Goal: Answer question/provide support: Share knowledge or assist other users

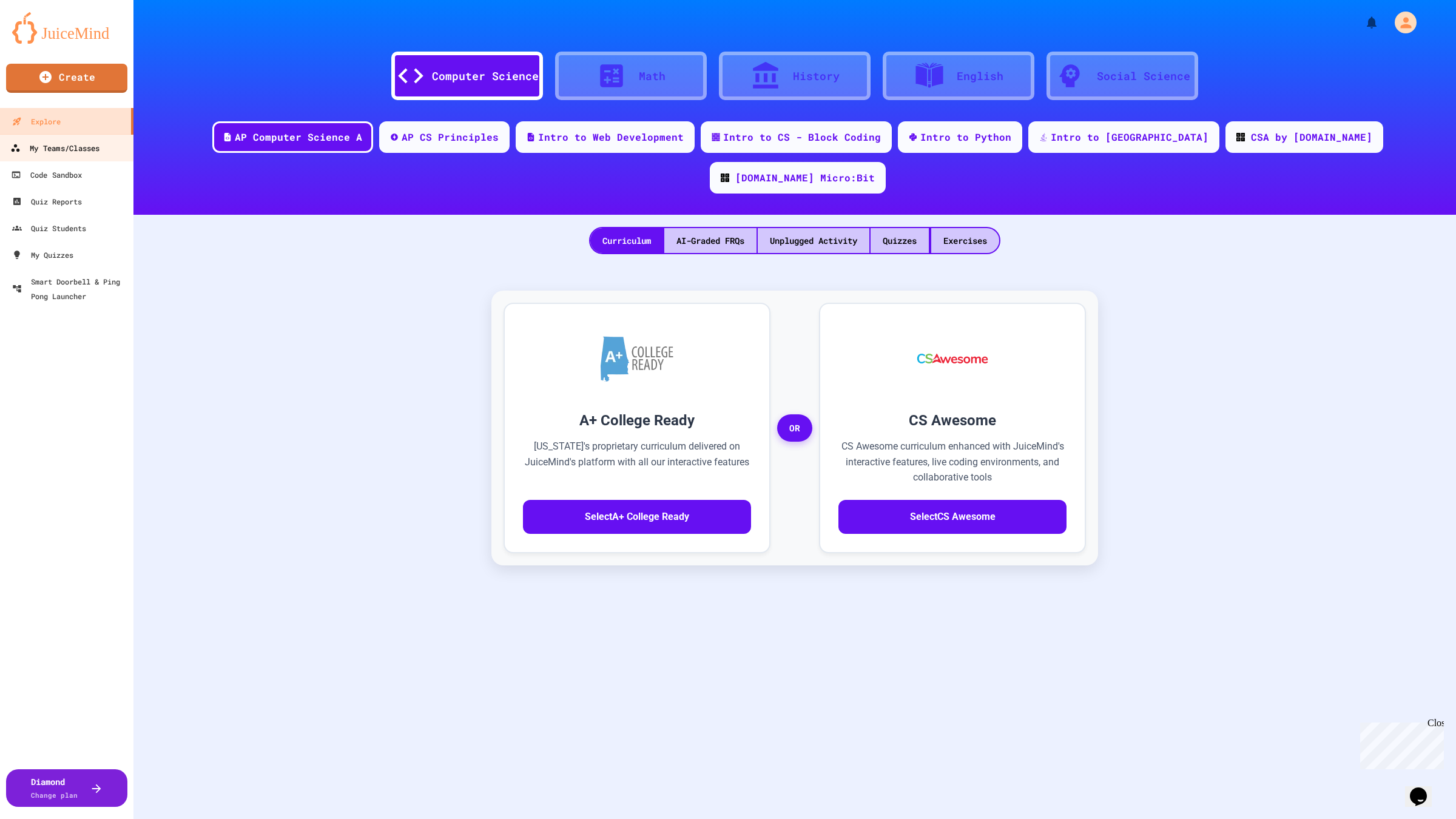
click at [55, 146] on div "My Teams/Classes" at bounding box center [55, 148] width 89 height 15
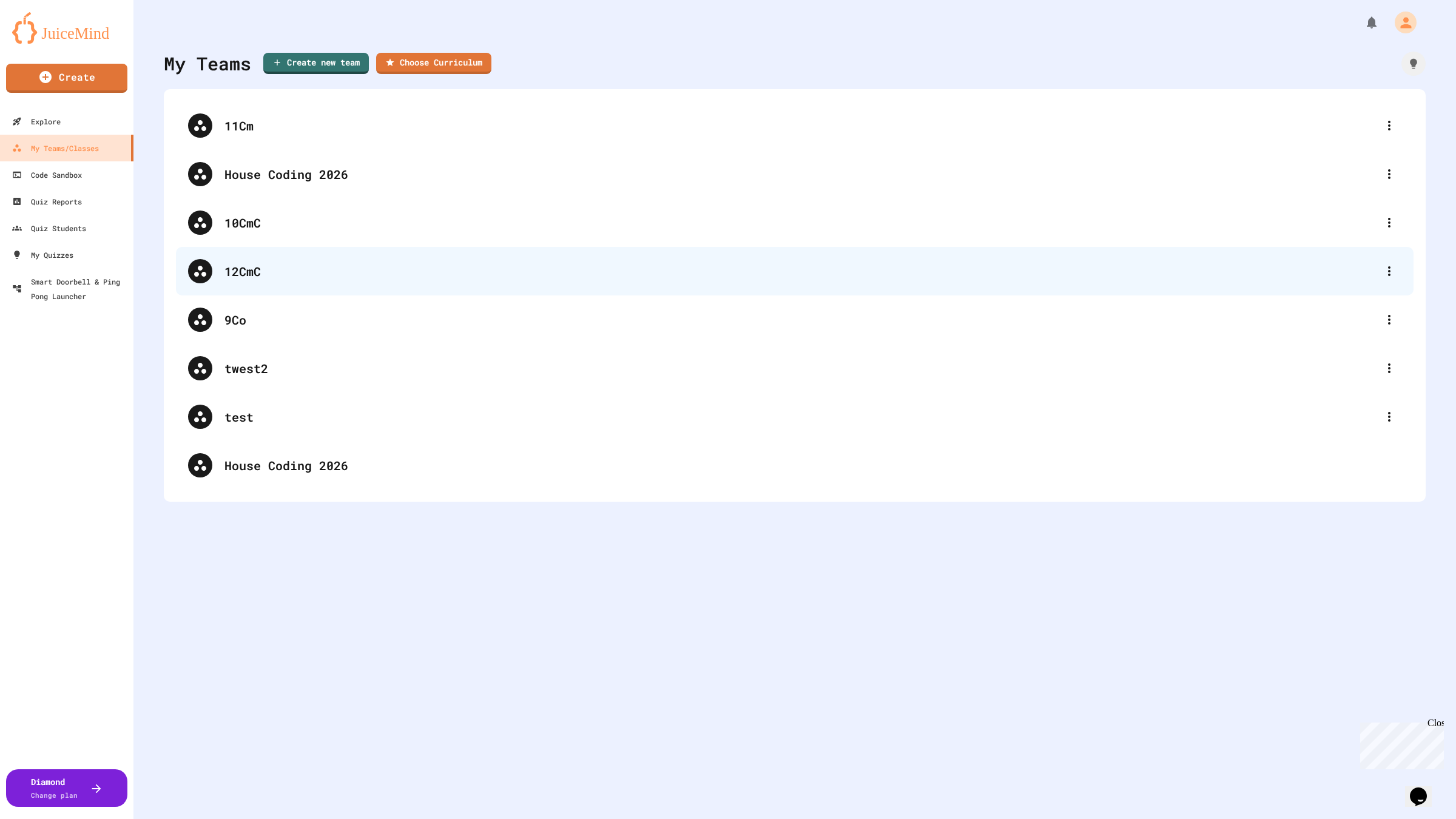
click at [263, 267] on div "12CmC" at bounding box center [800, 271] width 1152 height 18
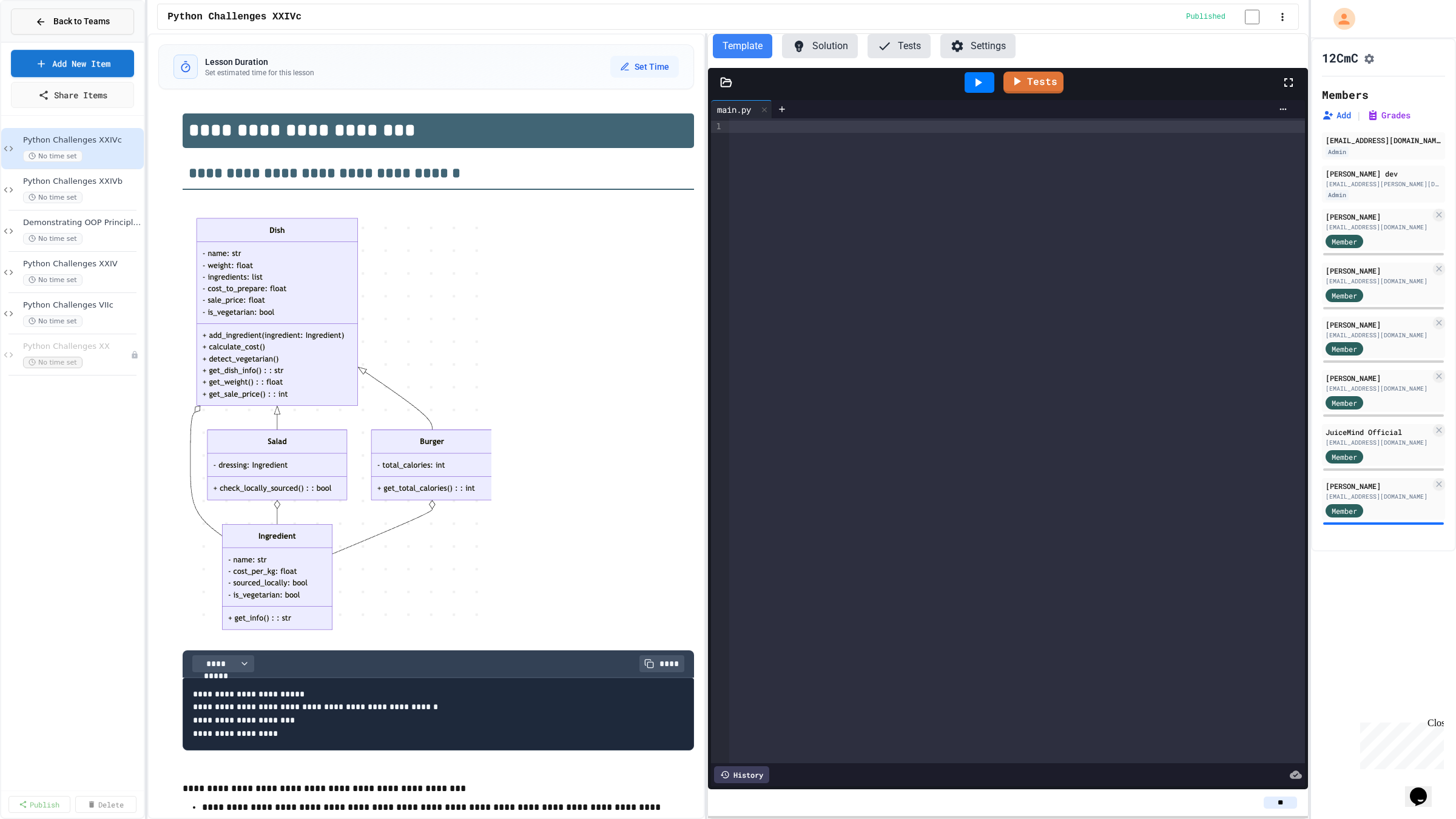
click at [55, 29] on button "Back to Teams" at bounding box center [72, 21] width 123 height 26
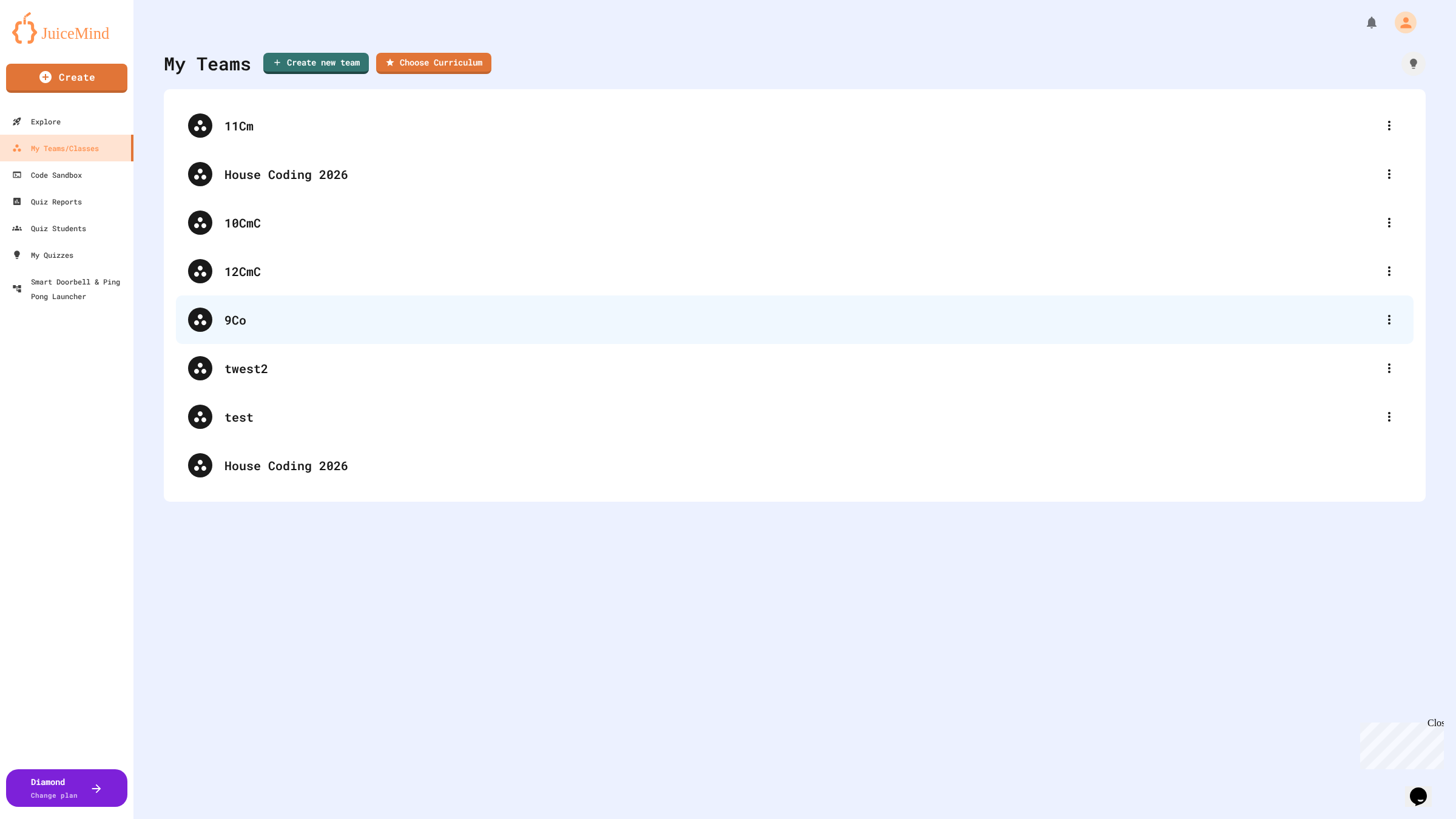
click at [282, 320] on div "9Co" at bounding box center [800, 320] width 1152 height 18
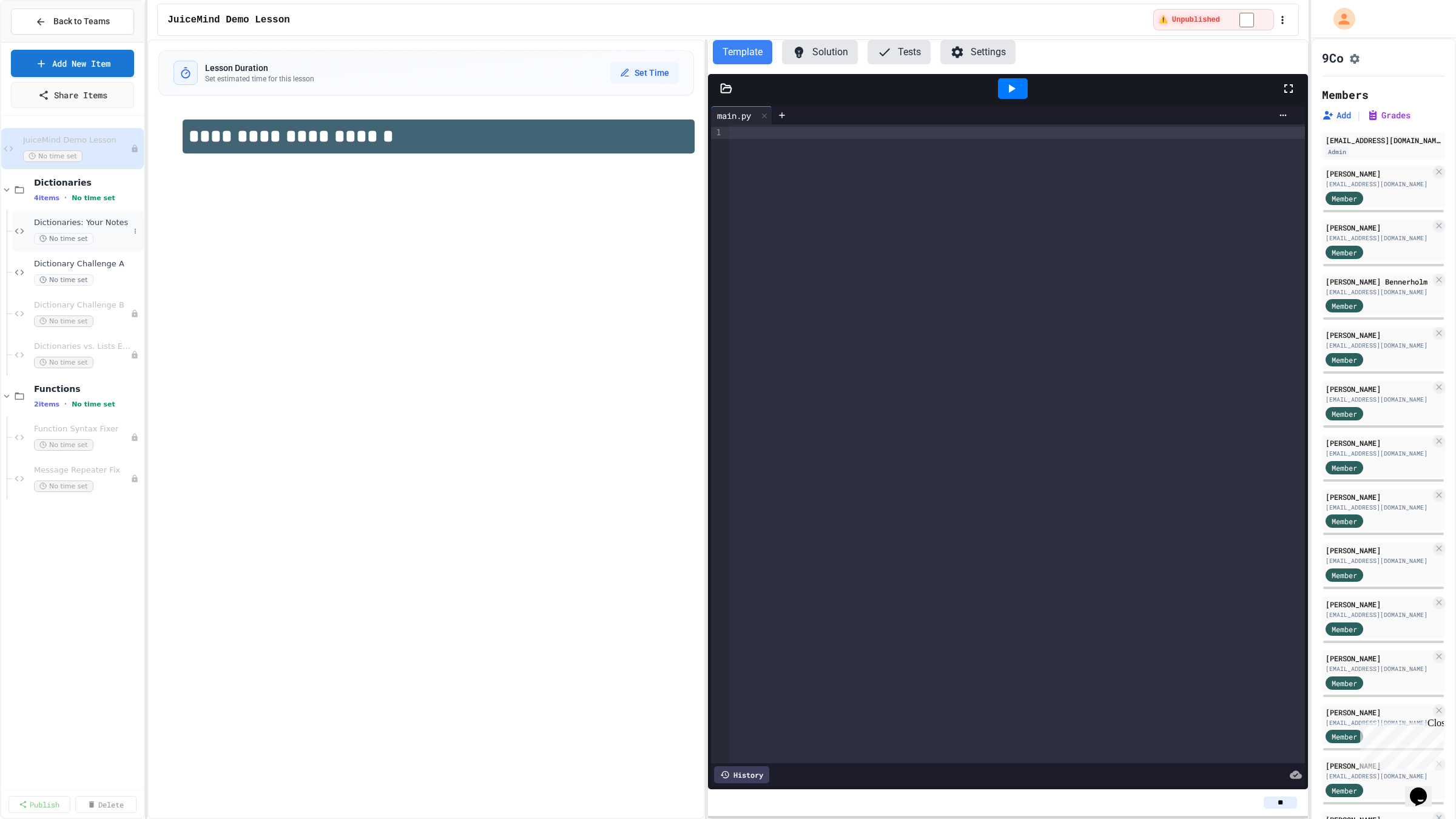
click at [100, 227] on span "Dictionaries: Your Notes" at bounding box center [82, 223] width 96 height 10
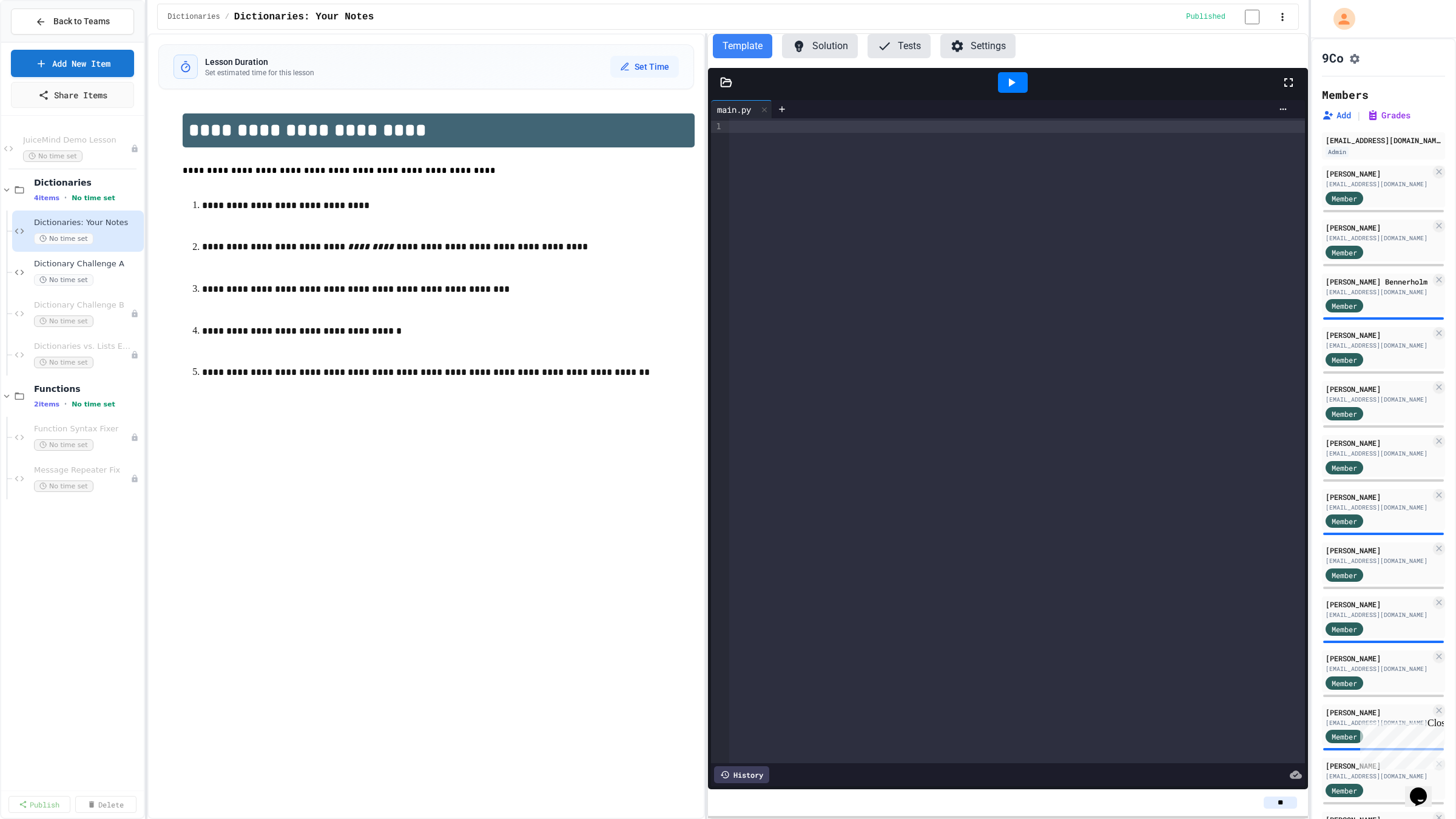
click at [104, 262] on span "Dictionary Challenge A" at bounding box center [87, 264] width 108 height 10
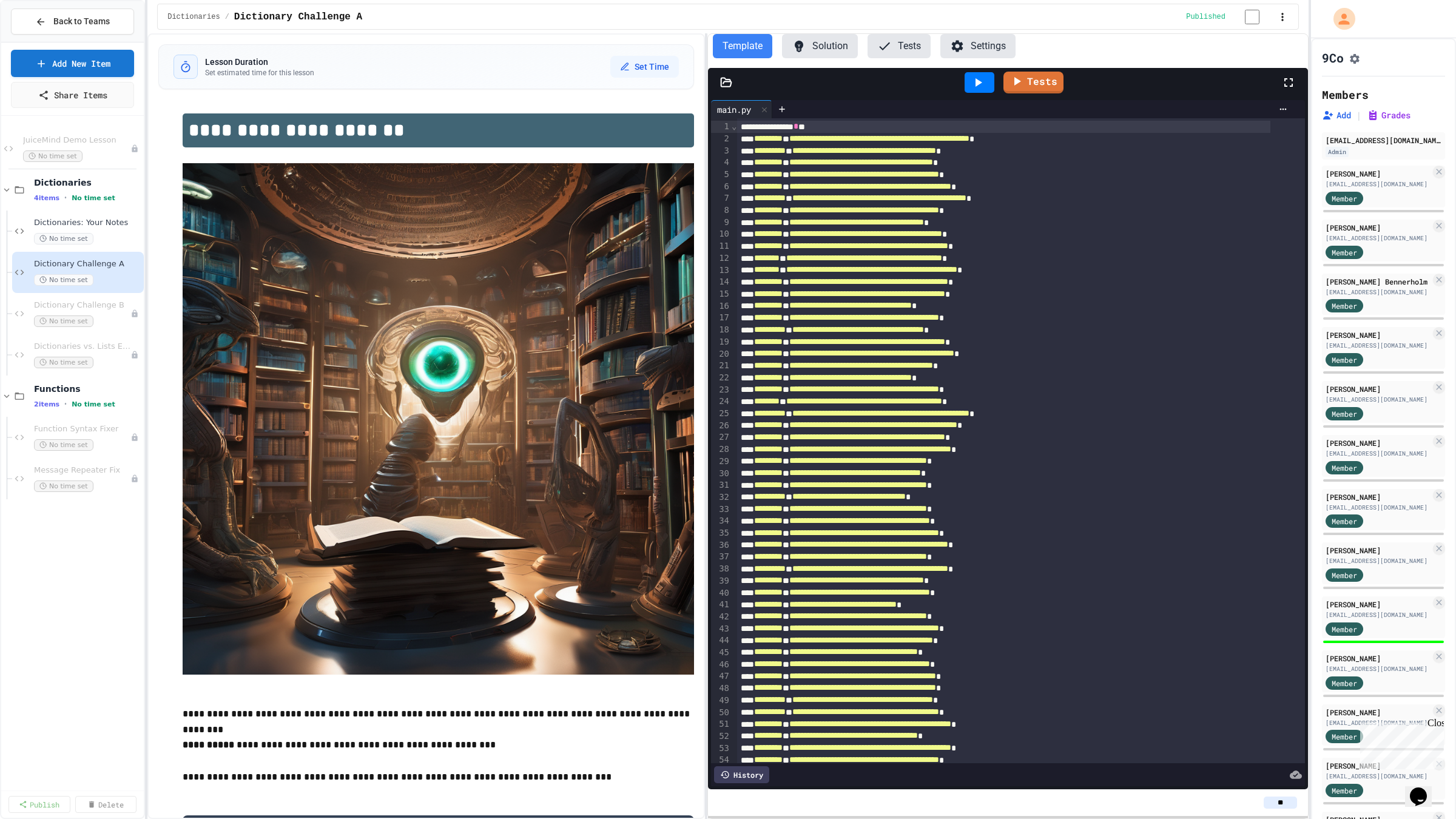
click at [1352, 65] on icon "Assignment Settings" at bounding box center [1354, 59] width 12 height 12
click at [88, 311] on div "Dictionary Challenge B No time set" at bounding box center [76, 313] width 84 height 27
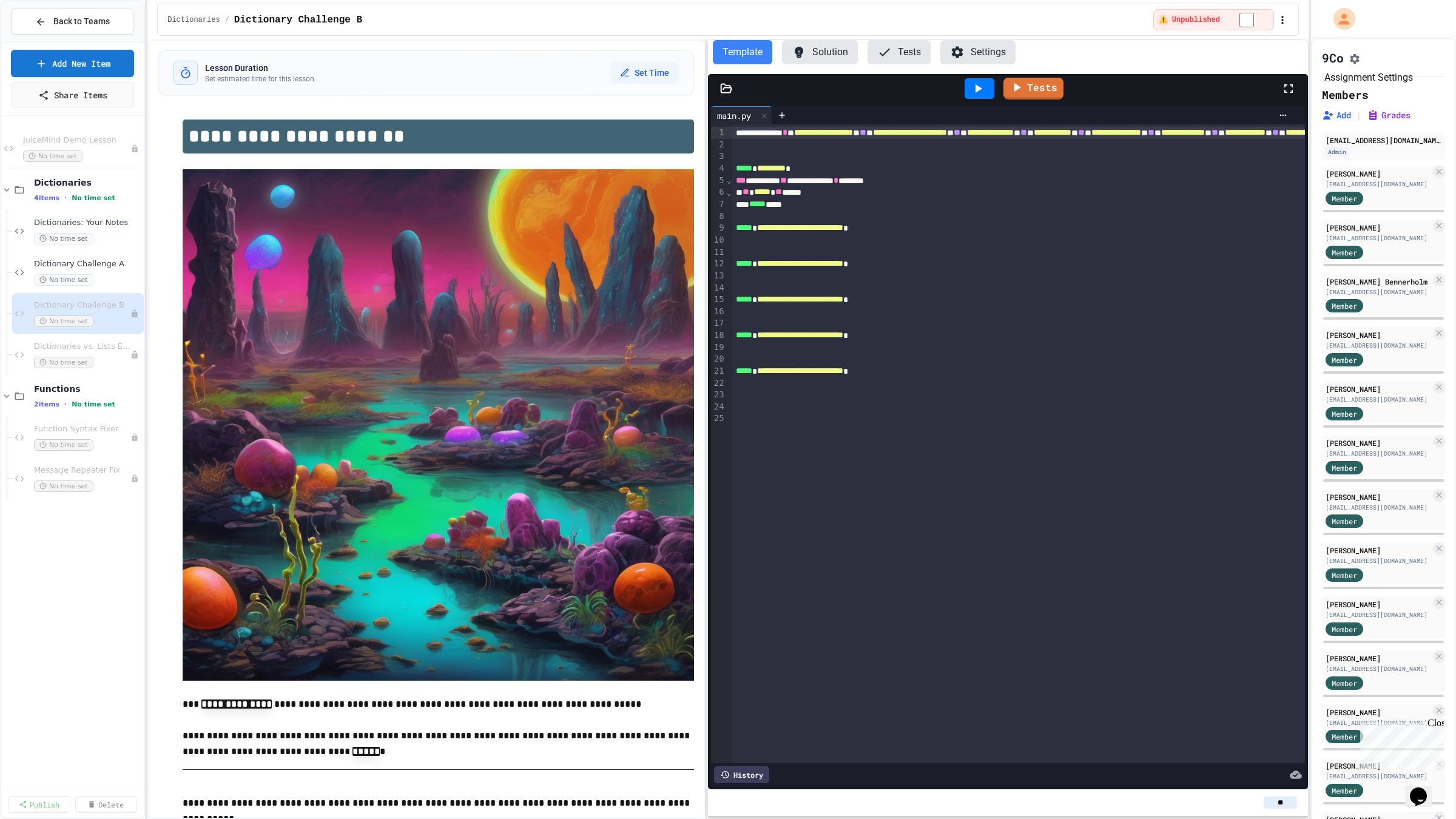
click at [1360, 64] on button "Assignment Settings" at bounding box center [1354, 57] width 12 height 15
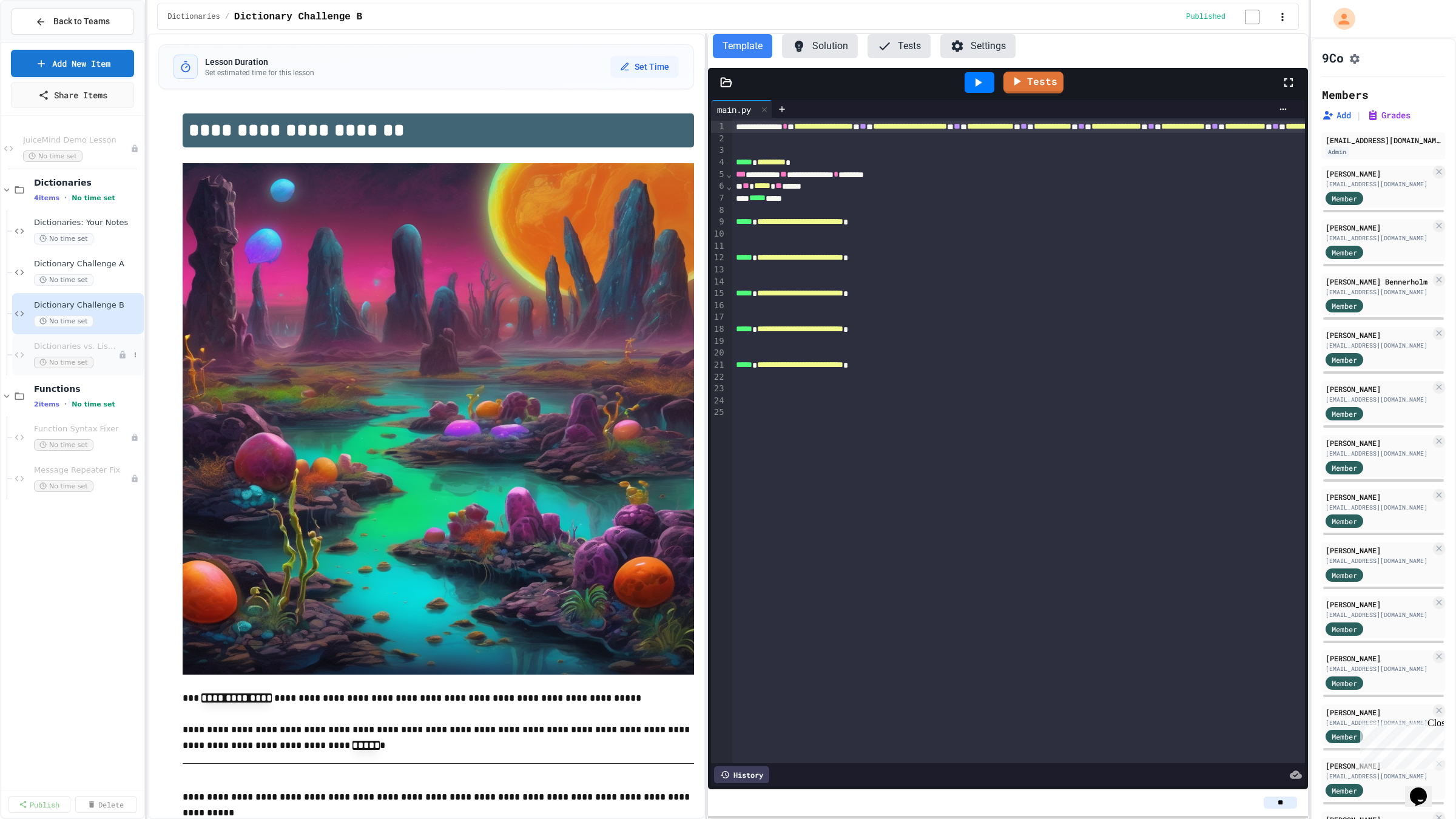
click at [90, 350] on span "Dictionaries vs. Lists Example" at bounding box center [76, 346] width 84 height 10
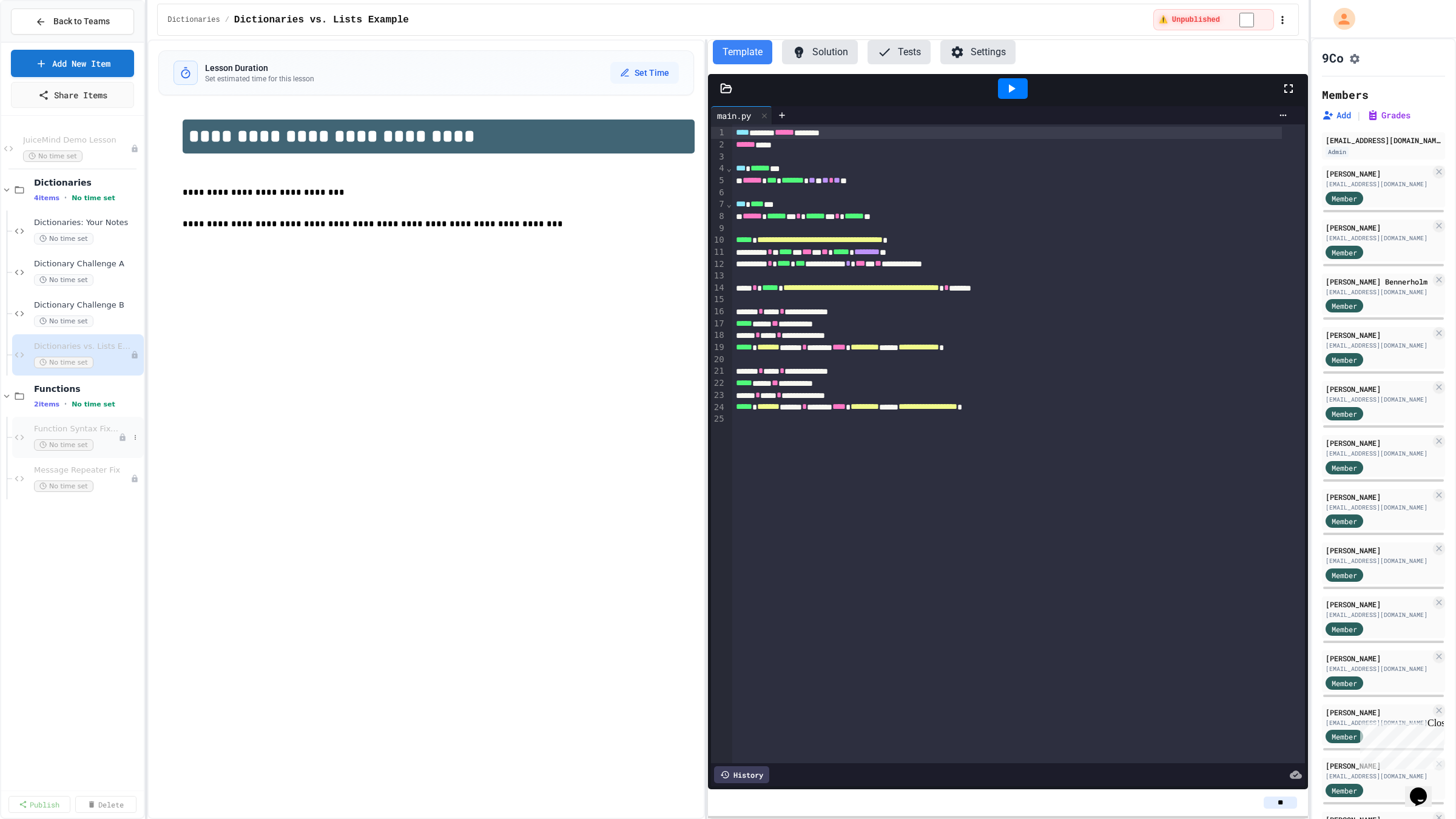
click at [54, 433] on span "Function Syntax Fixer" at bounding box center [76, 429] width 84 height 10
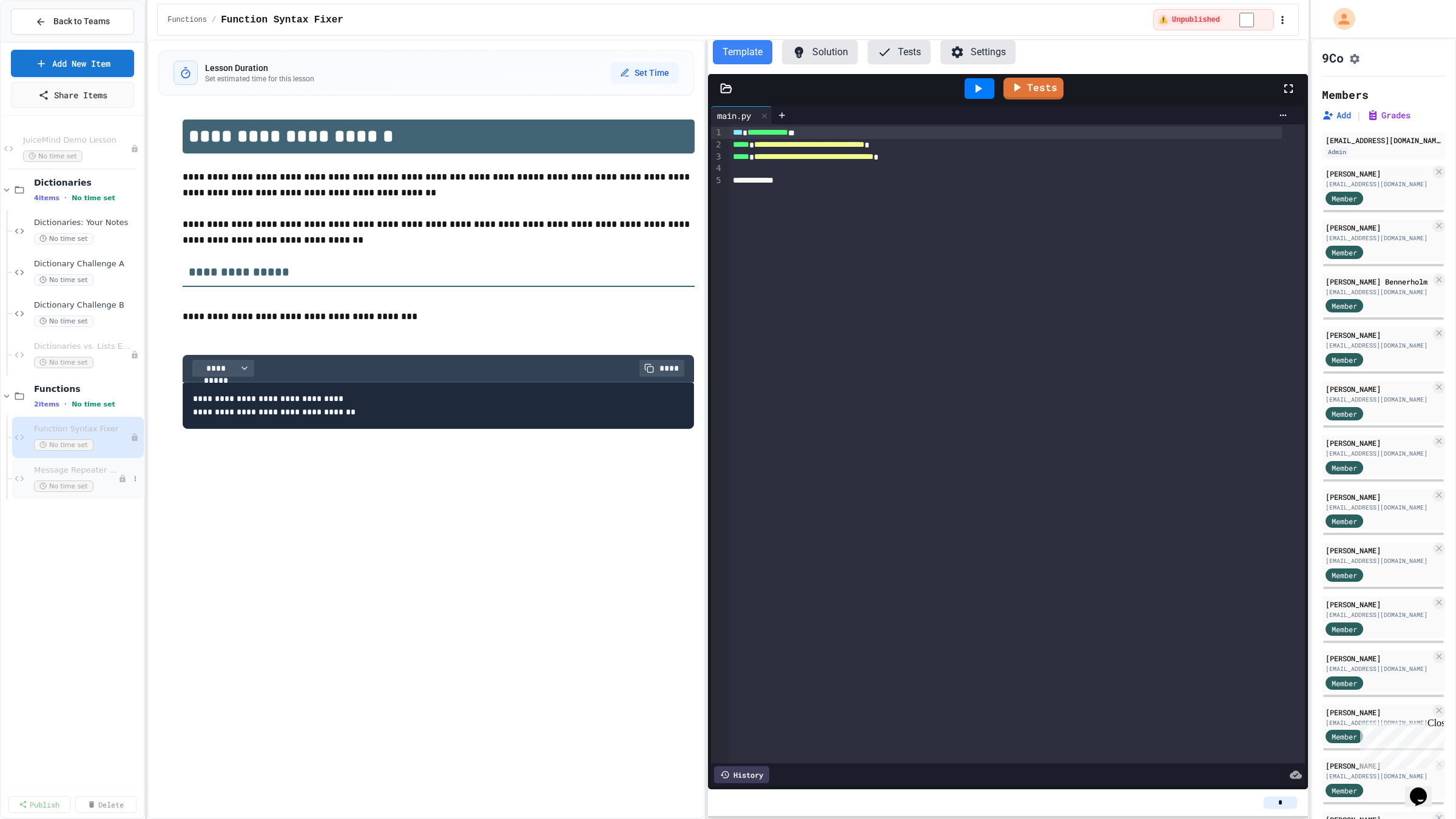
click at [108, 468] on span "Message Repeater Fix" at bounding box center [76, 470] width 84 height 10
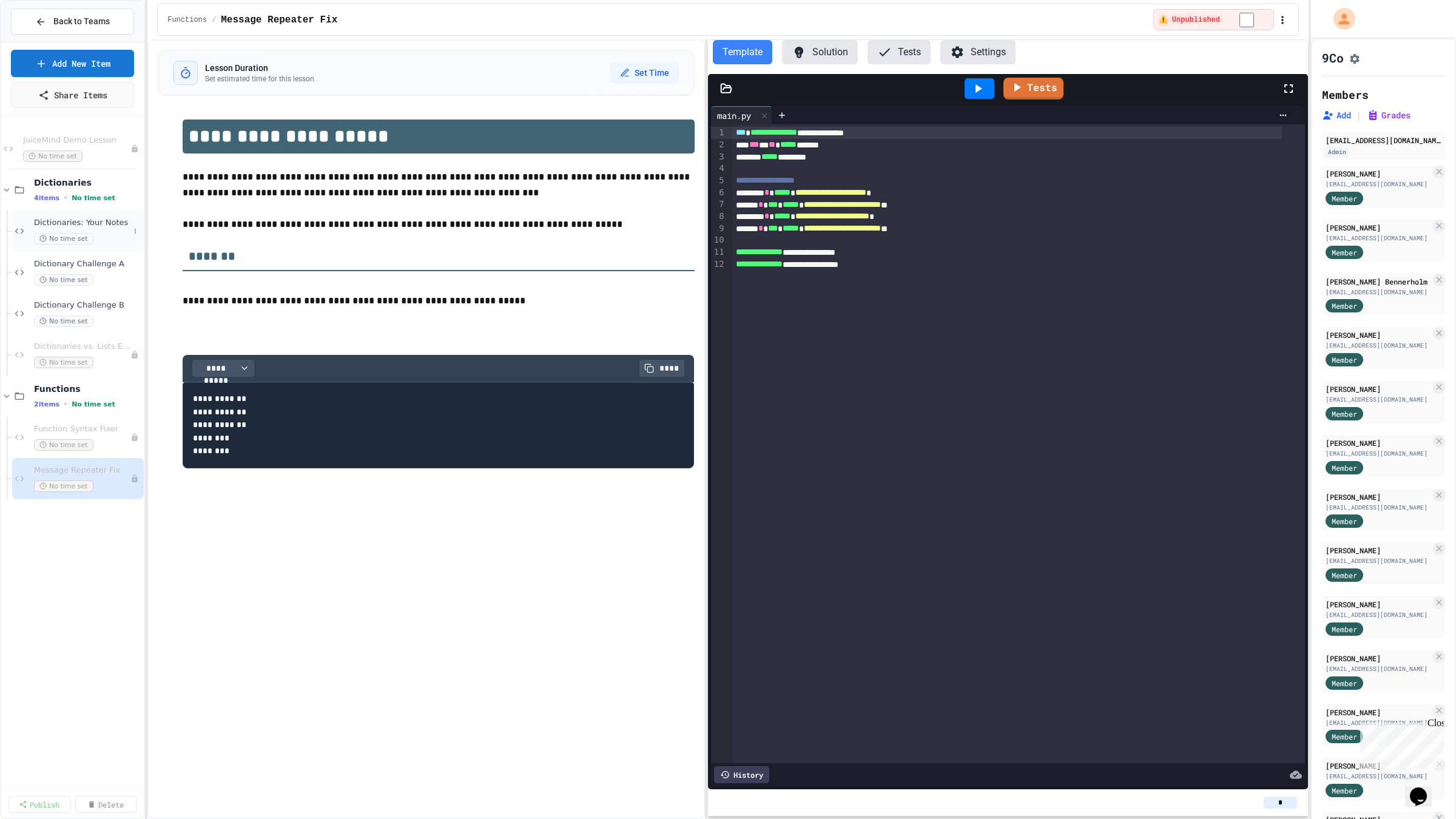
click at [87, 232] on div "Dictionaries: Your Notes No time set" at bounding box center [82, 231] width 96 height 27
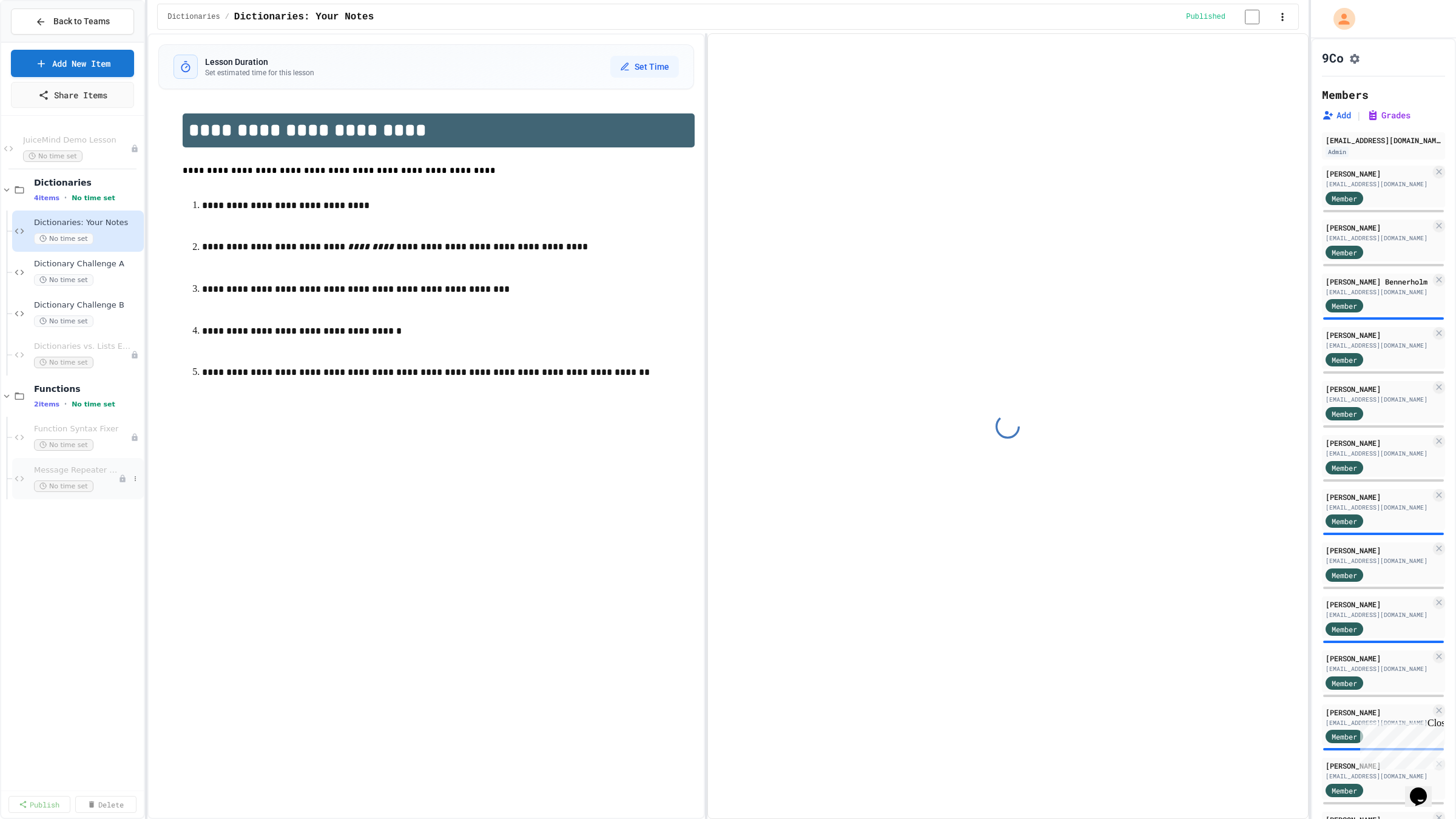
click at [83, 467] on span "Message Repeater Fix" at bounding box center [76, 470] width 84 height 10
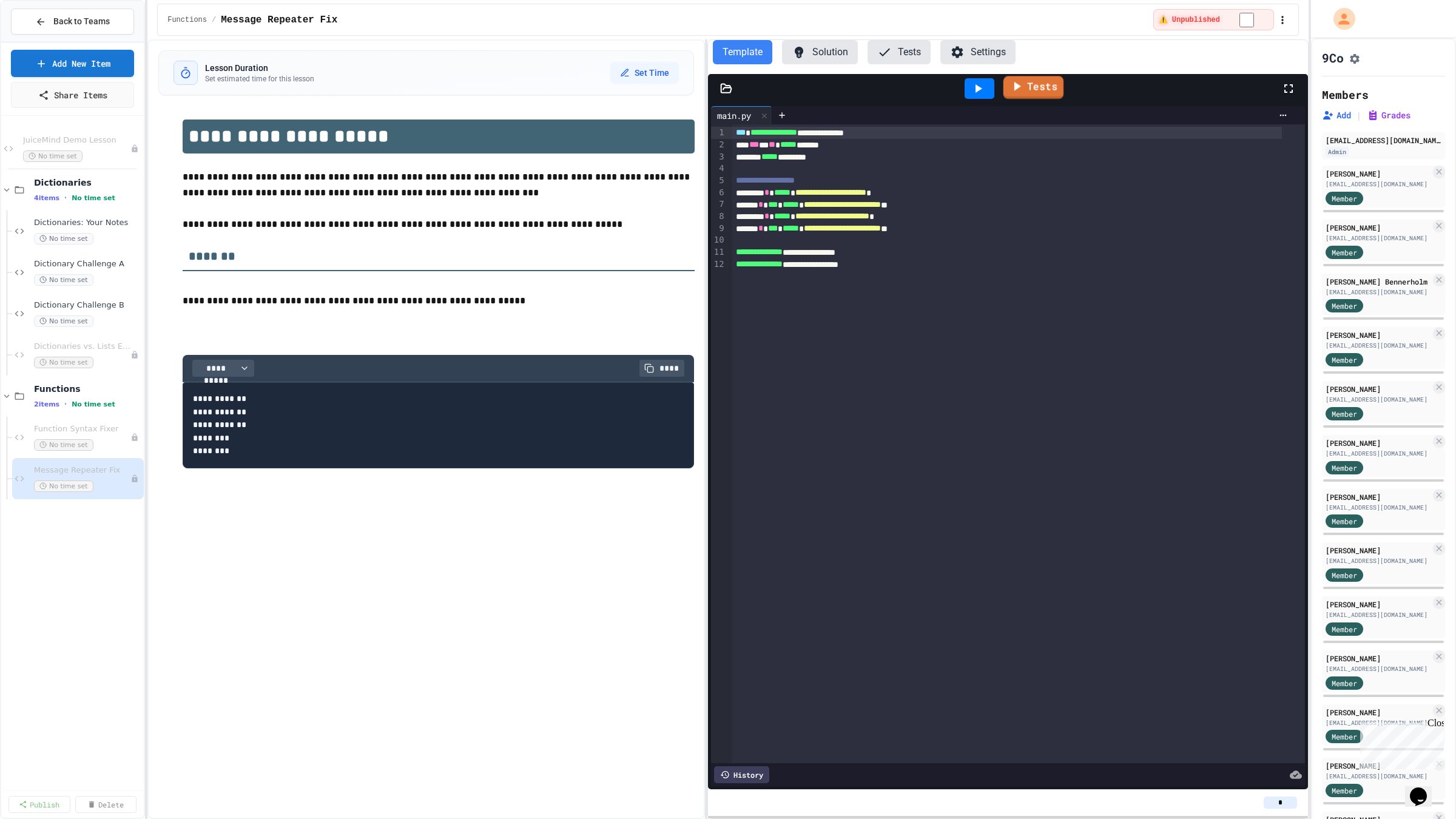
click at [1048, 91] on link "Tests" at bounding box center [1033, 88] width 60 height 23
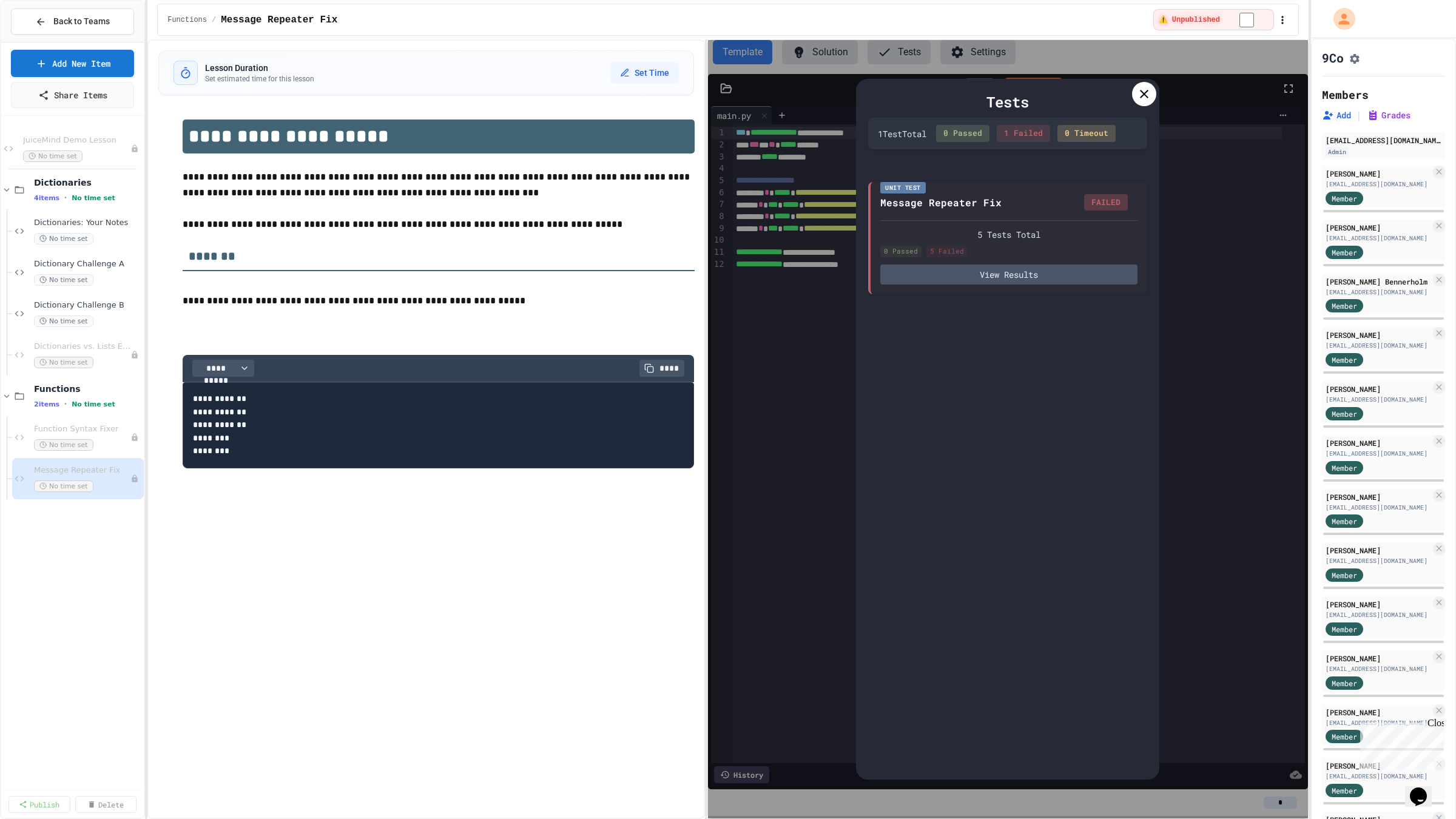
click at [1152, 96] on div at bounding box center [1144, 94] width 24 height 24
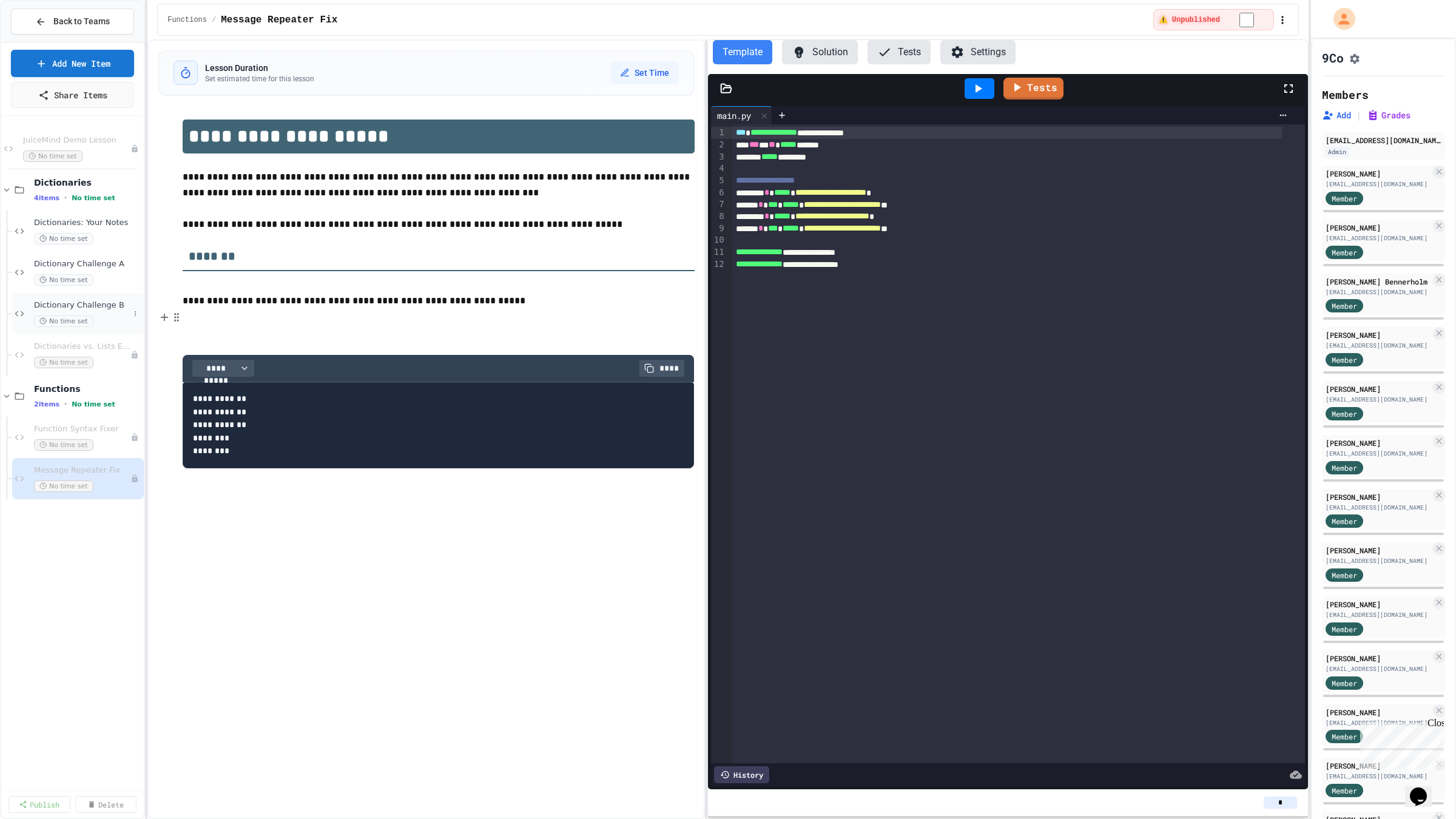
click at [76, 301] on span "Dictionary Challenge B" at bounding box center [82, 305] width 96 height 10
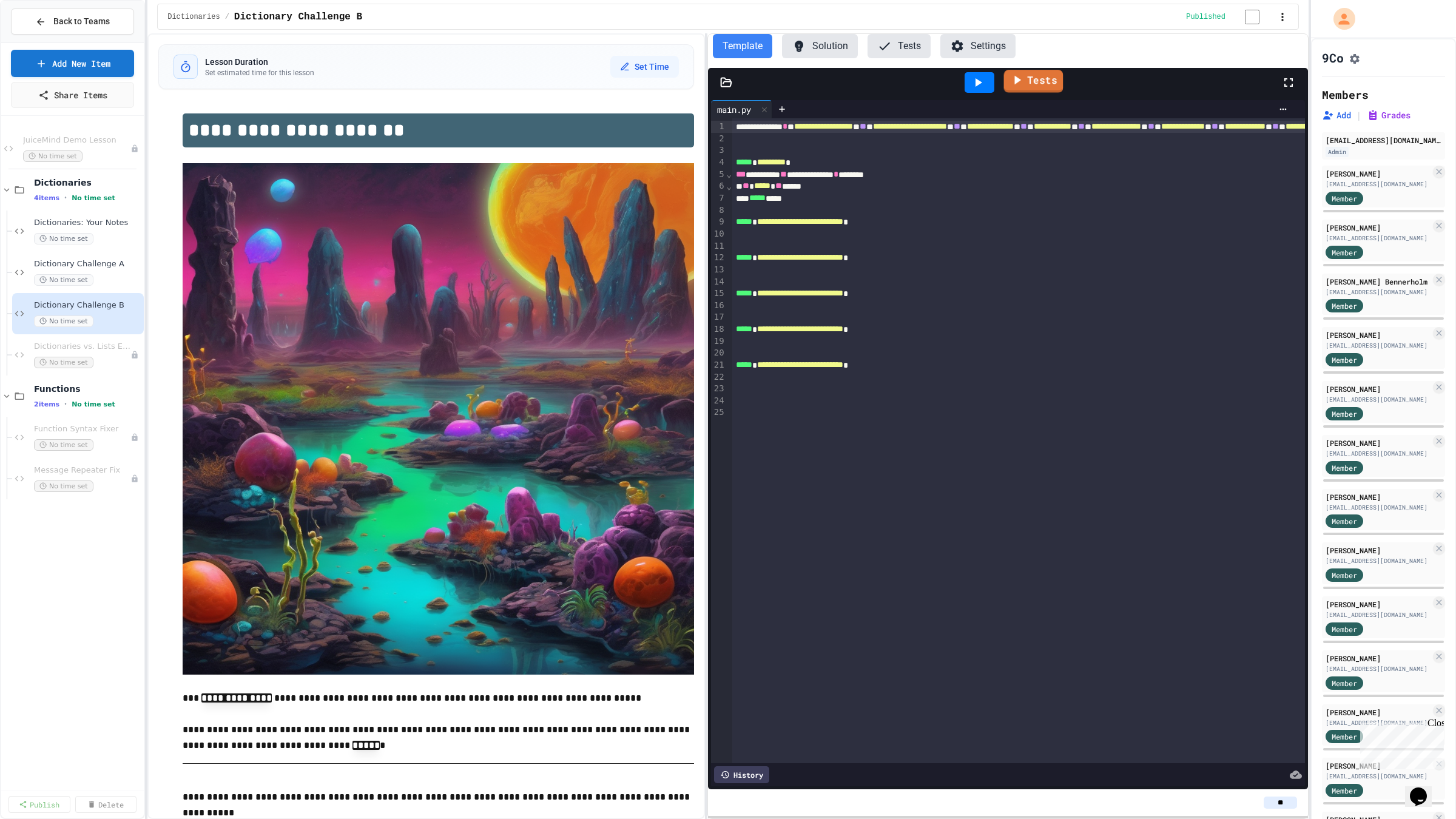
click at [1038, 89] on link "Tests" at bounding box center [1033, 82] width 59 height 23
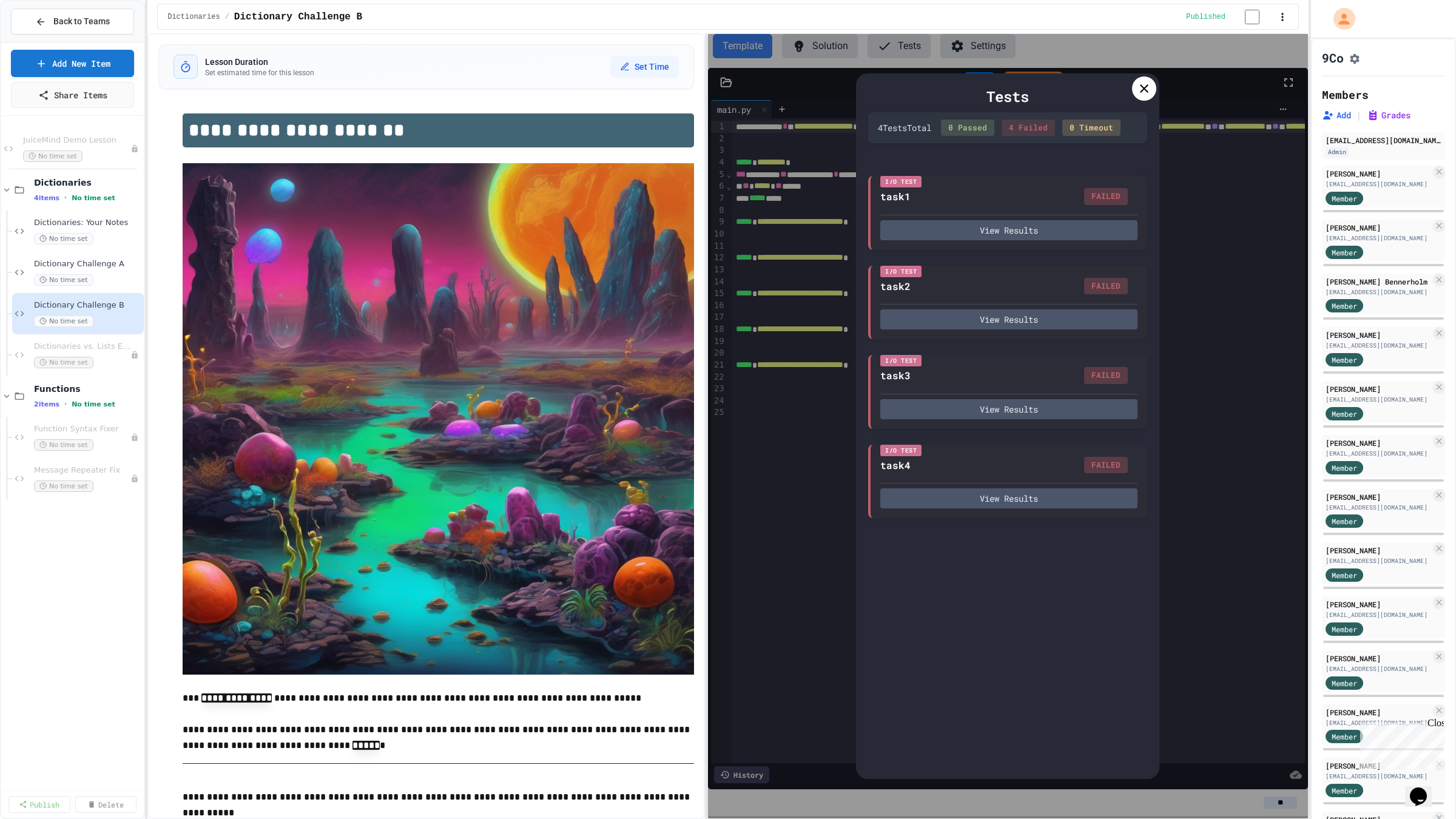
click at [1153, 97] on div at bounding box center [1144, 89] width 24 height 24
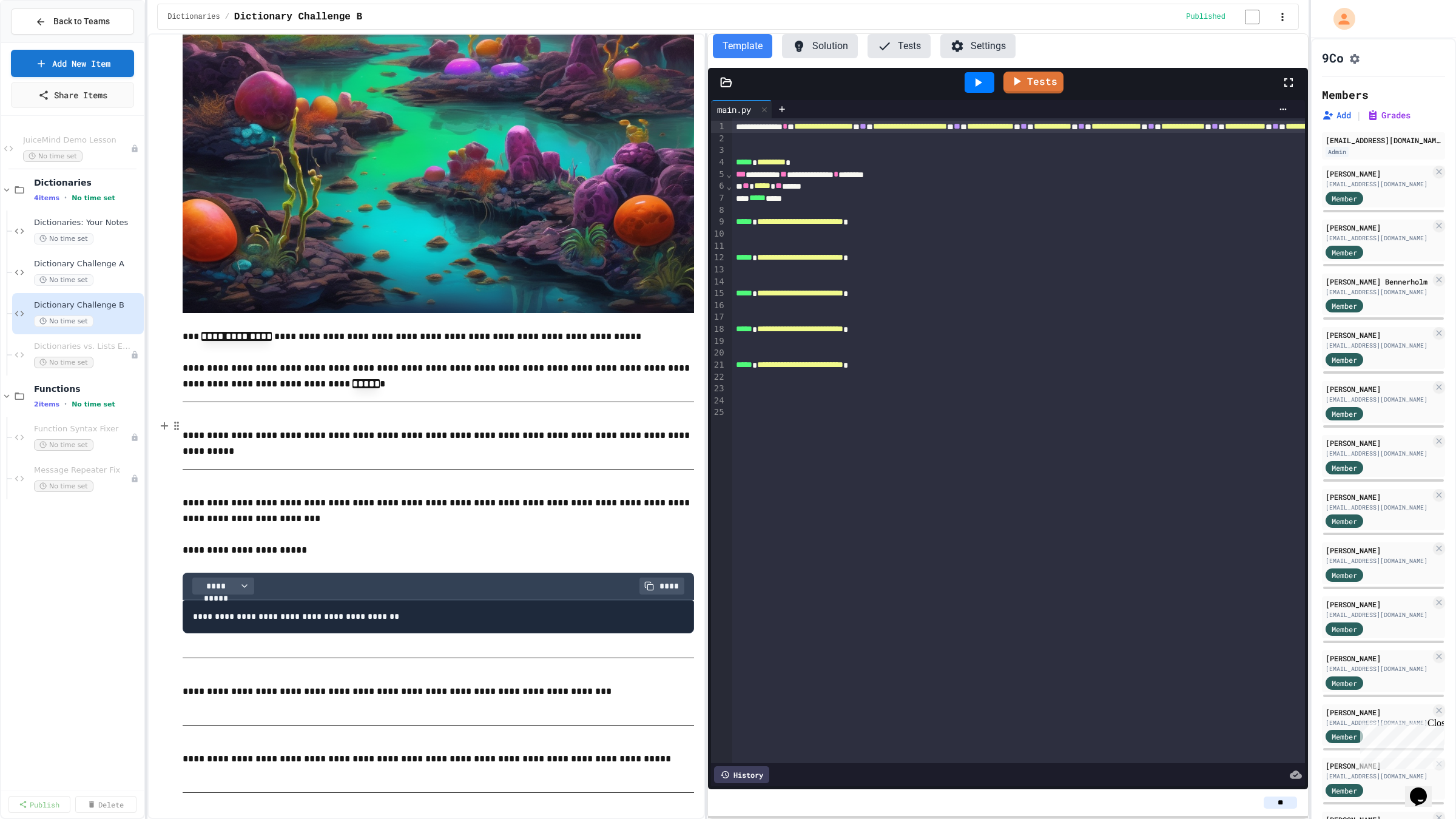
scroll to position [410, 0]
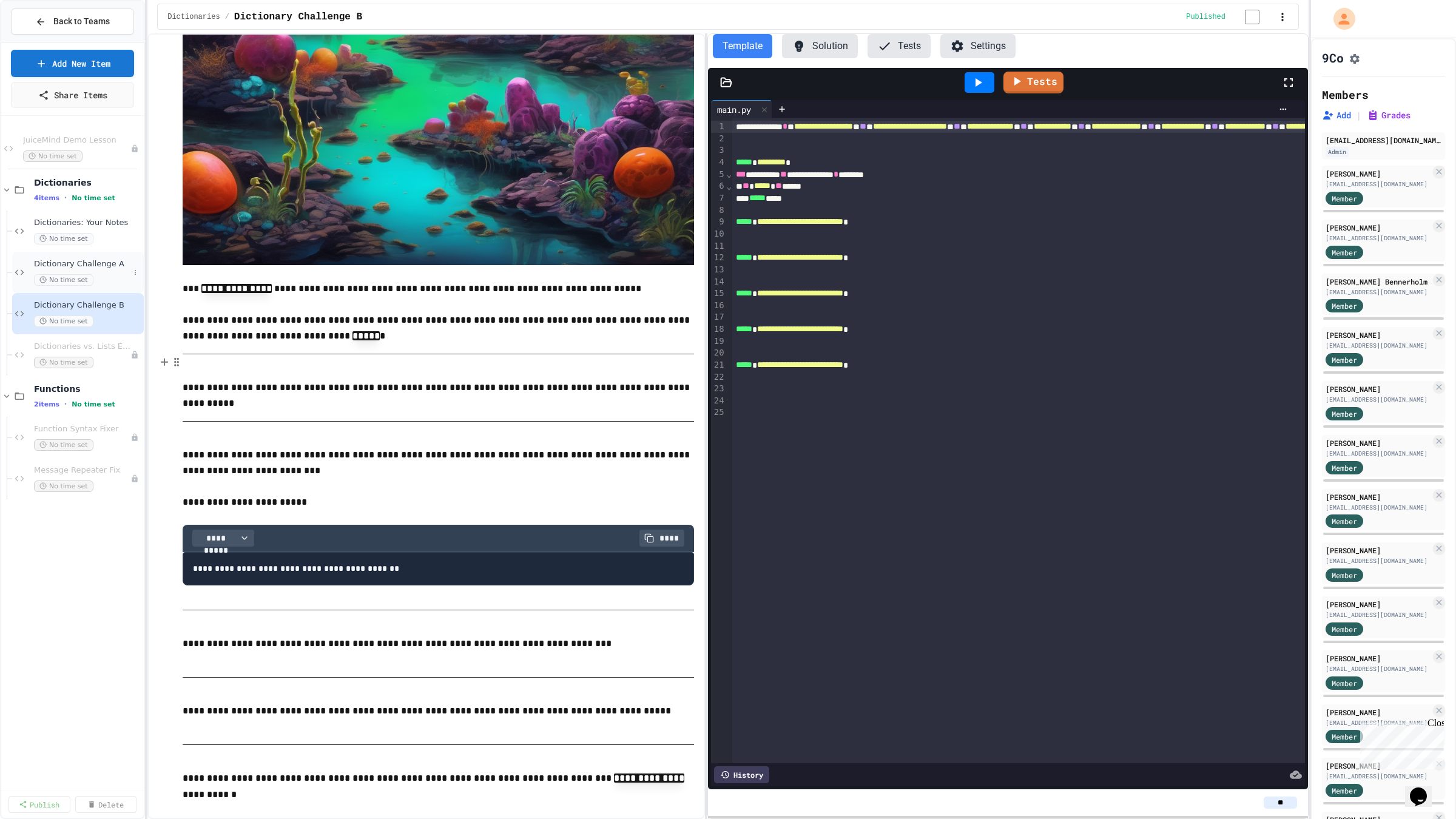
click at [85, 261] on span "Dictionary Challenge A" at bounding box center [82, 264] width 96 height 10
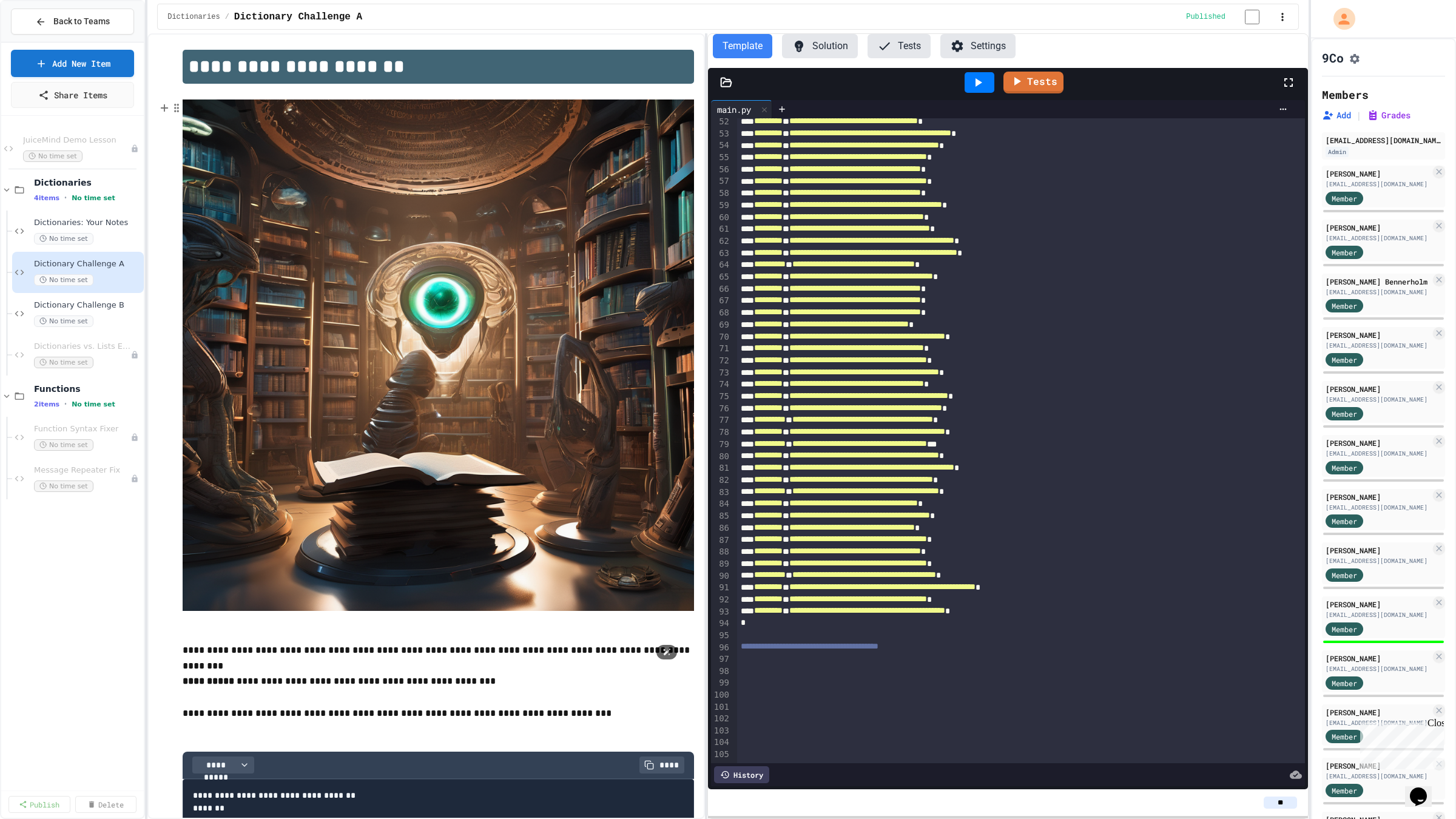
scroll to position [129, 0]
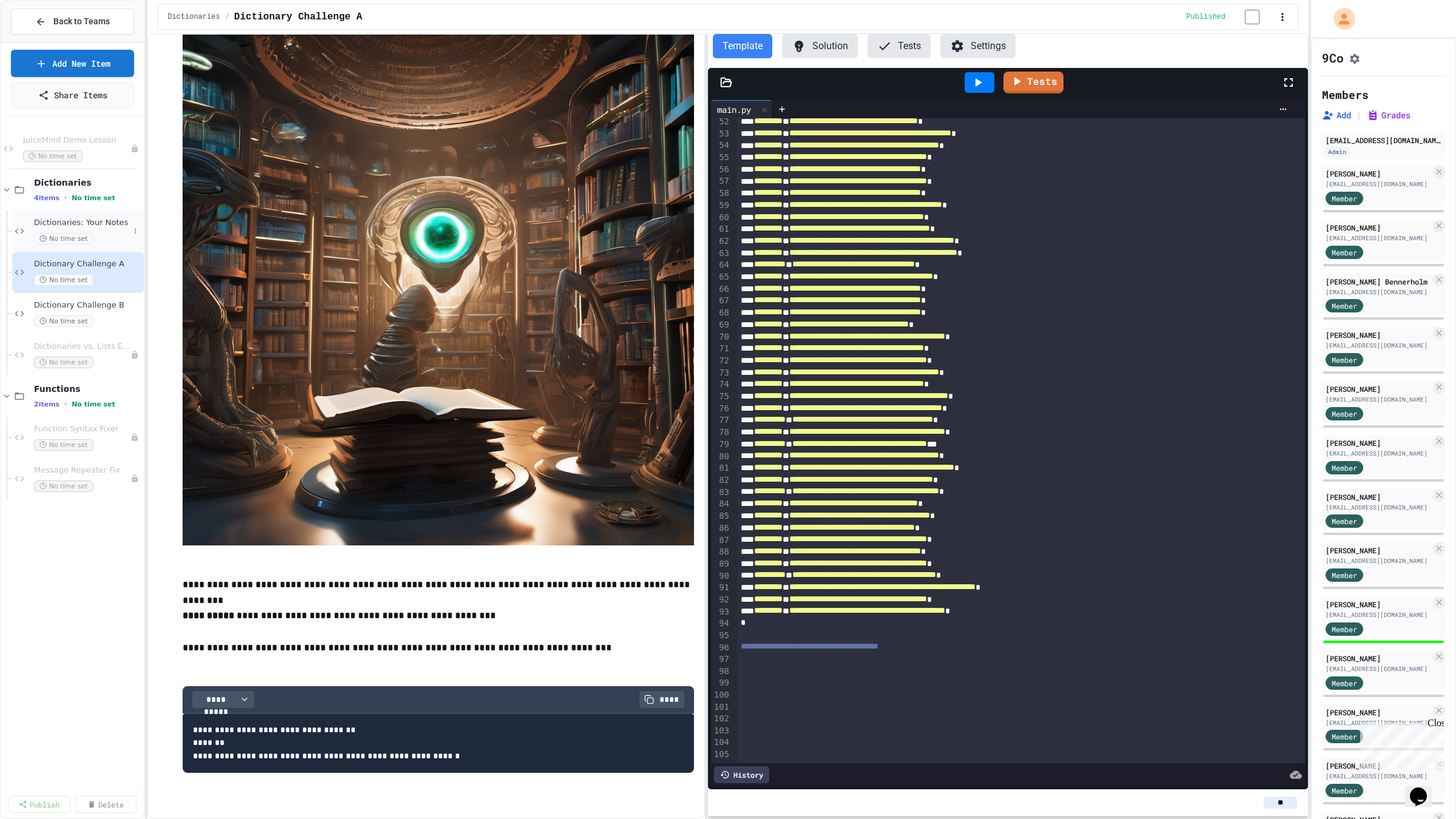
click at [59, 231] on div "Dictionaries: Your Notes No time set" at bounding box center [82, 231] width 96 height 27
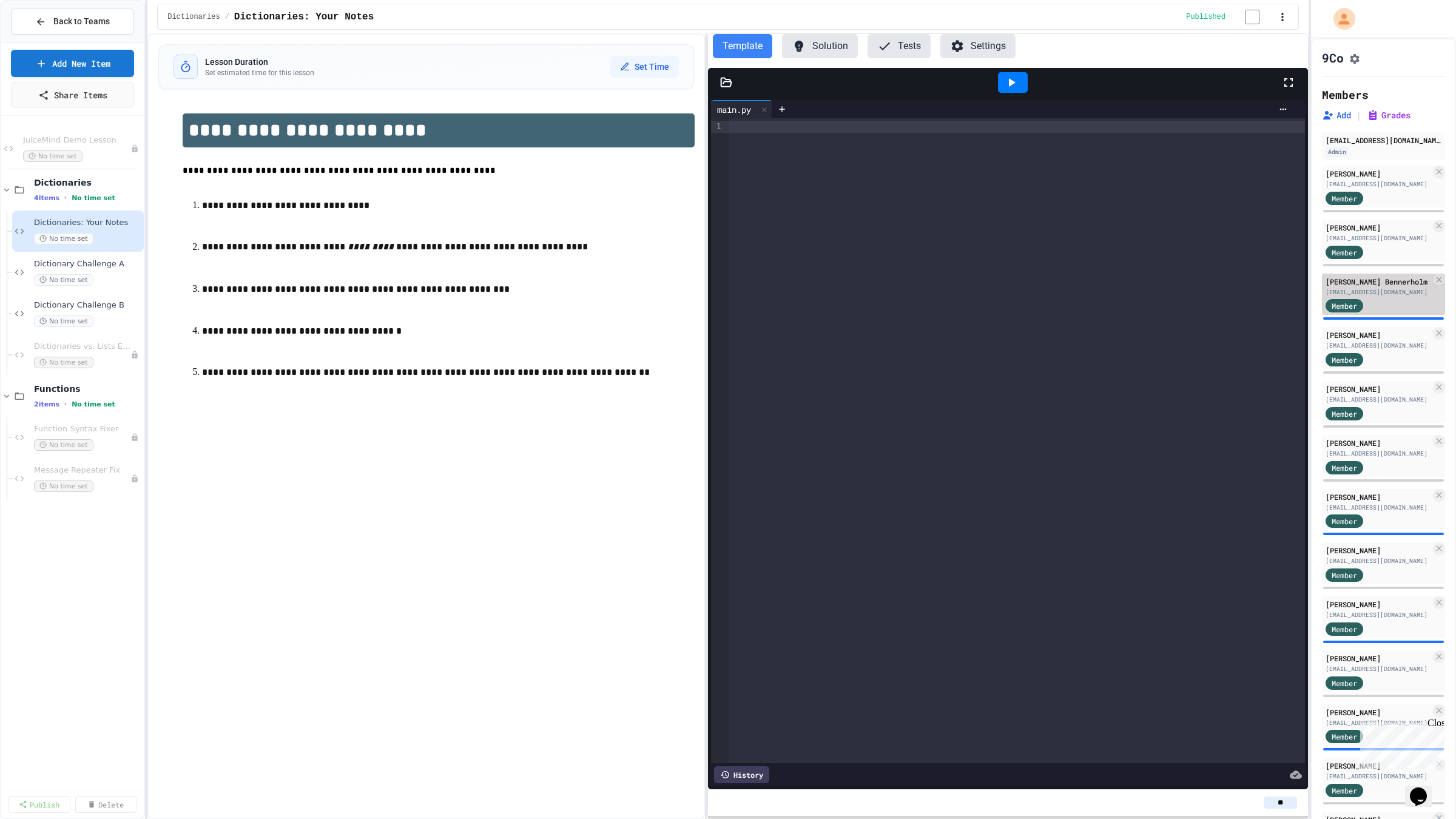
click at [1367, 287] on div "[PERSON_NAME] Bennerholm" at bounding box center [1378, 281] width 105 height 11
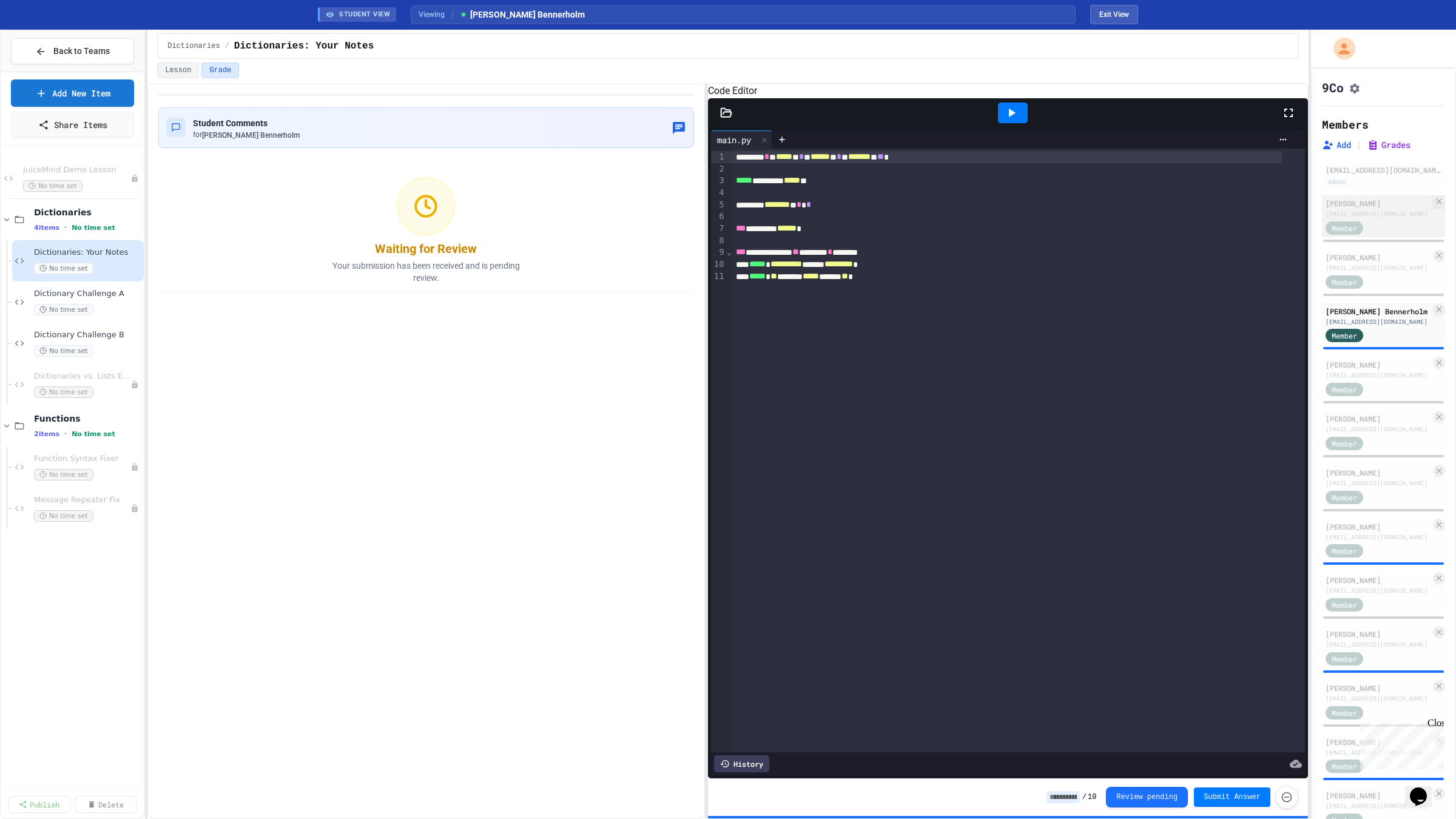
click at [1351, 218] on div "[EMAIL_ADDRESS][DOMAIN_NAME]" at bounding box center [1378, 214] width 105 height 9
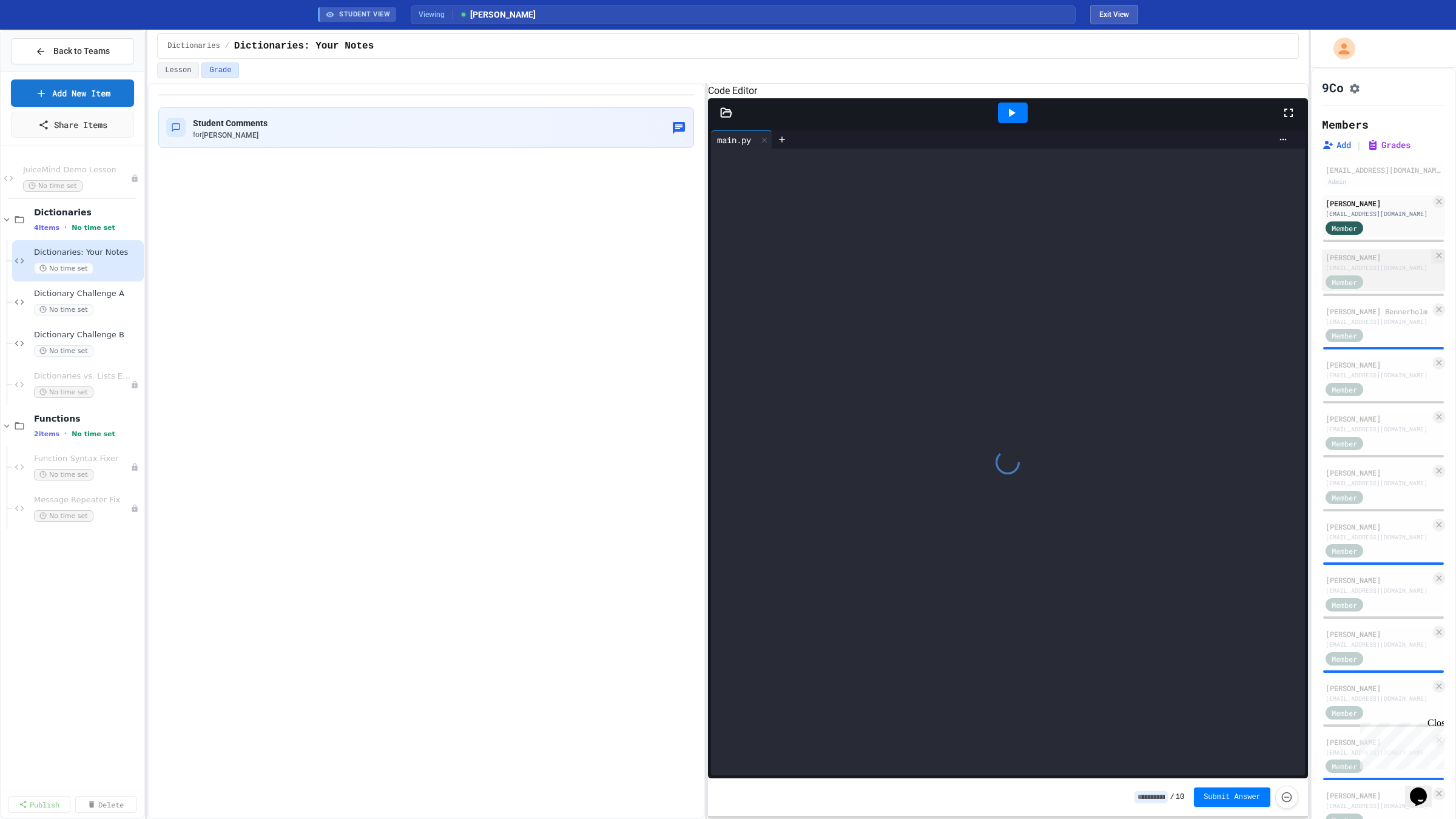
click at [1354, 262] on div "[PERSON_NAME]" at bounding box center [1378, 257] width 105 height 11
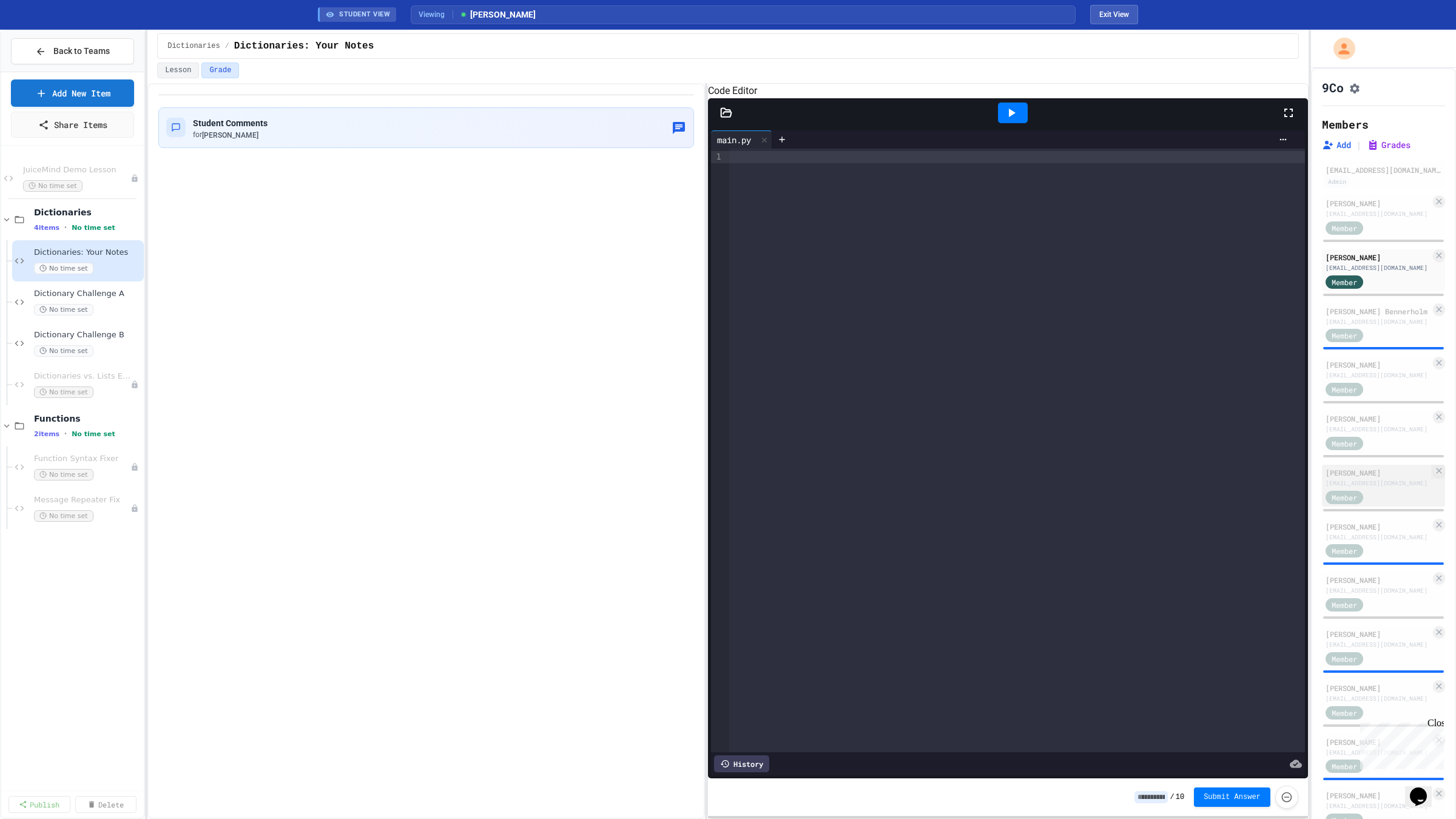
click at [1362, 488] on div "[EMAIL_ADDRESS][DOMAIN_NAME]" at bounding box center [1378, 483] width 105 height 9
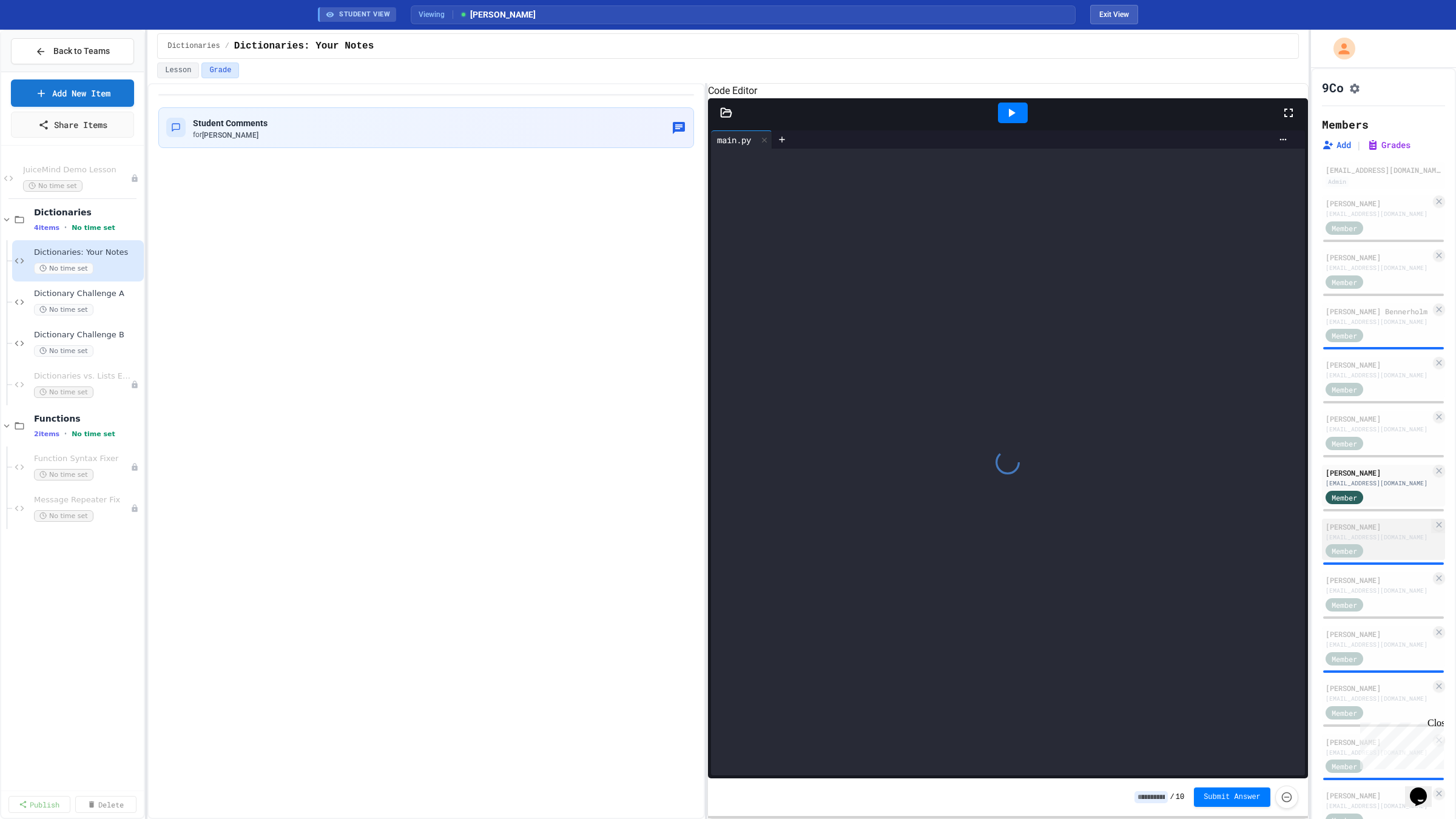
click at [1365, 541] on div "[EMAIL_ADDRESS][DOMAIN_NAME]" at bounding box center [1378, 537] width 105 height 9
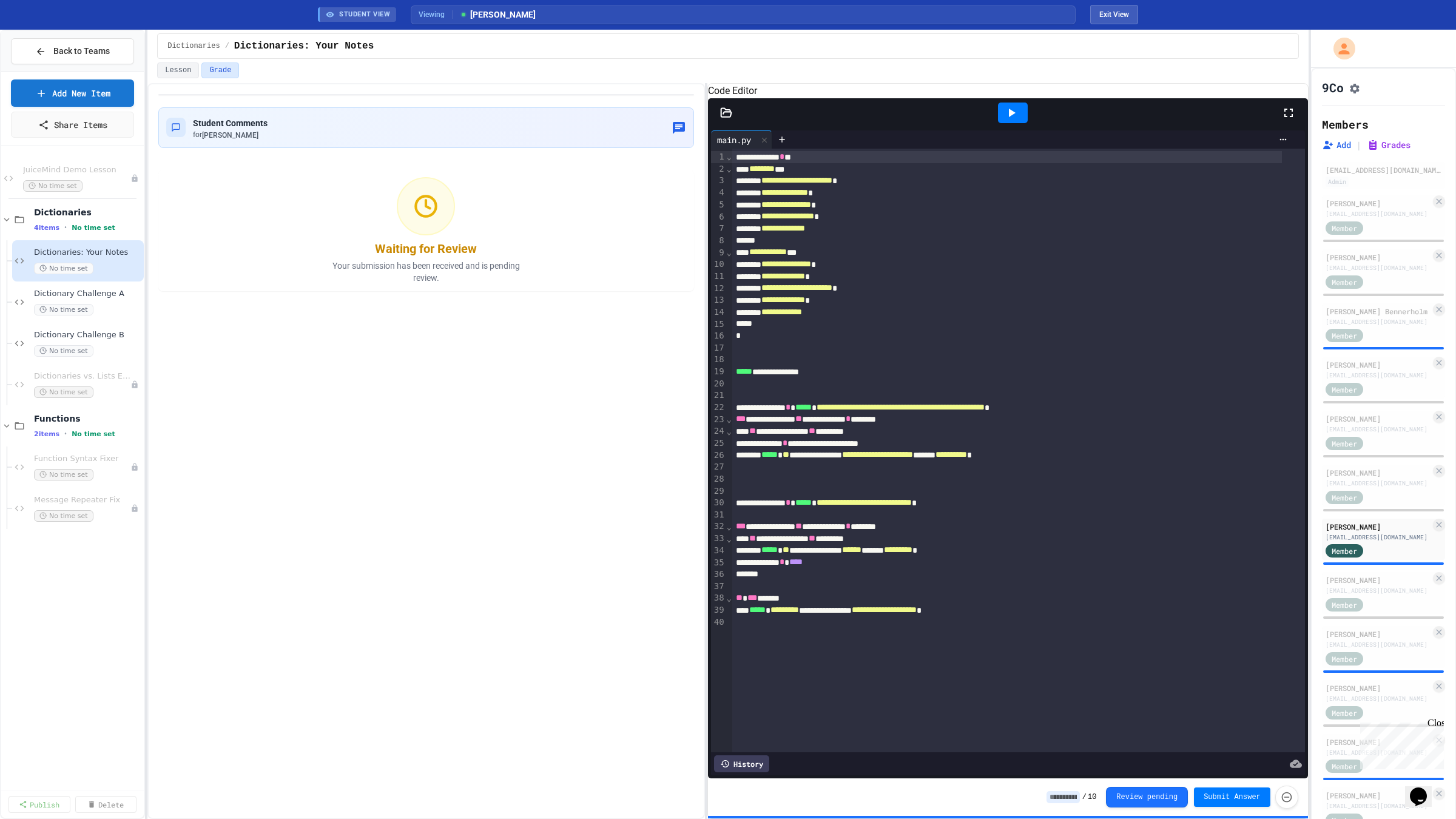
click at [1005, 120] on icon at bounding box center [1011, 113] width 15 height 15
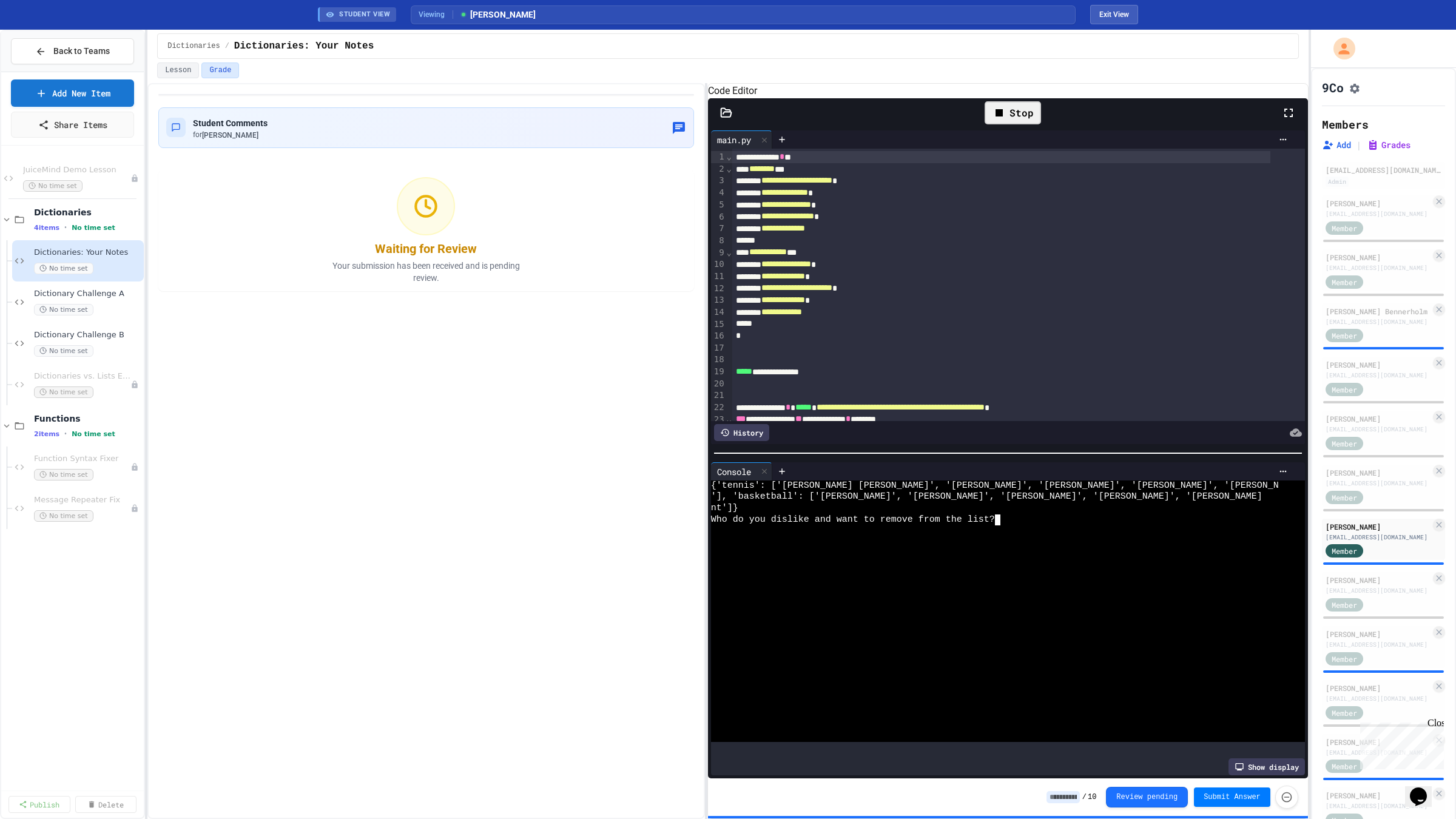
click at [1091, 559] on div at bounding box center [994, 554] width 567 height 11
type textarea "***"
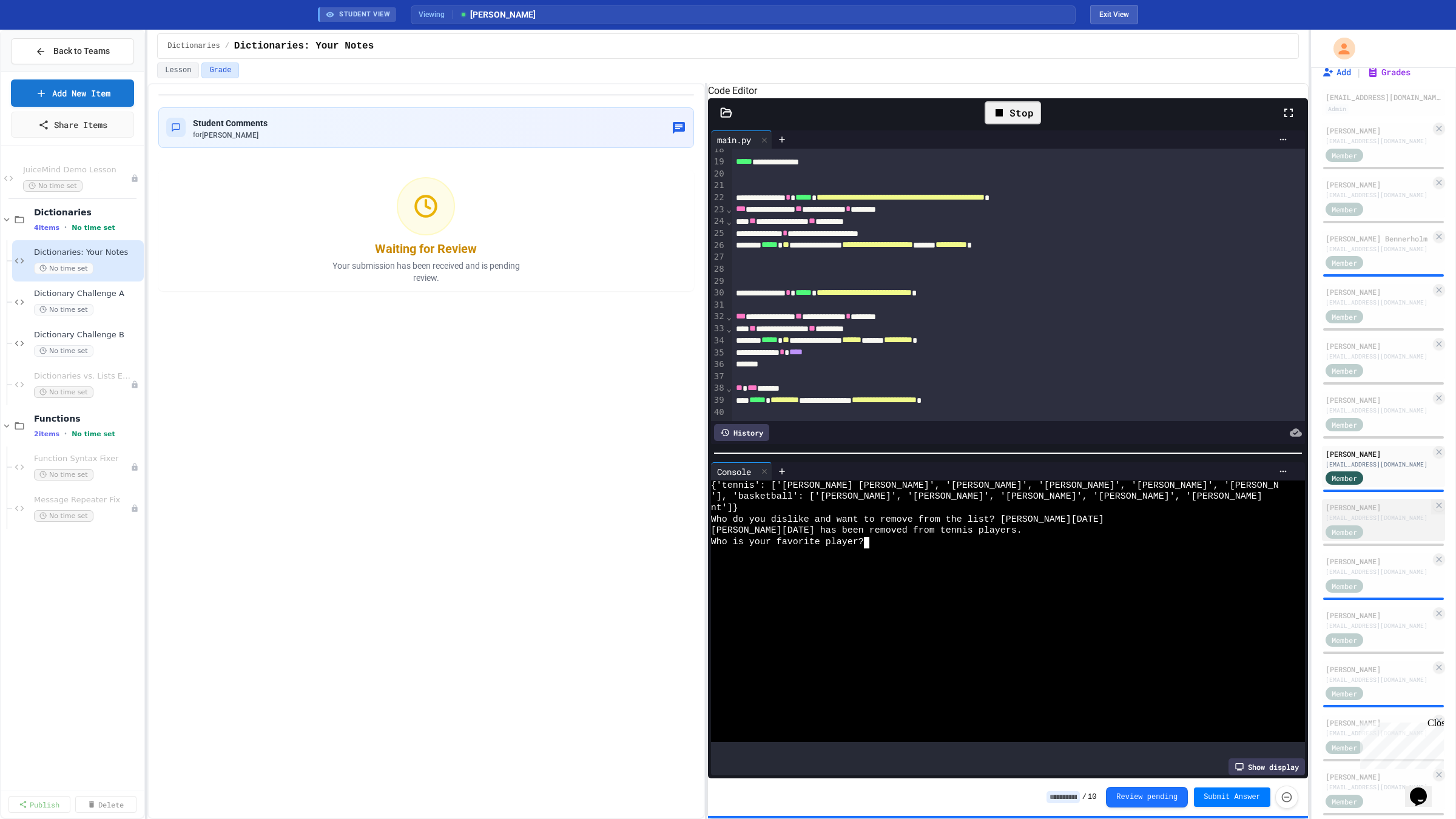
scroll to position [87, 0]
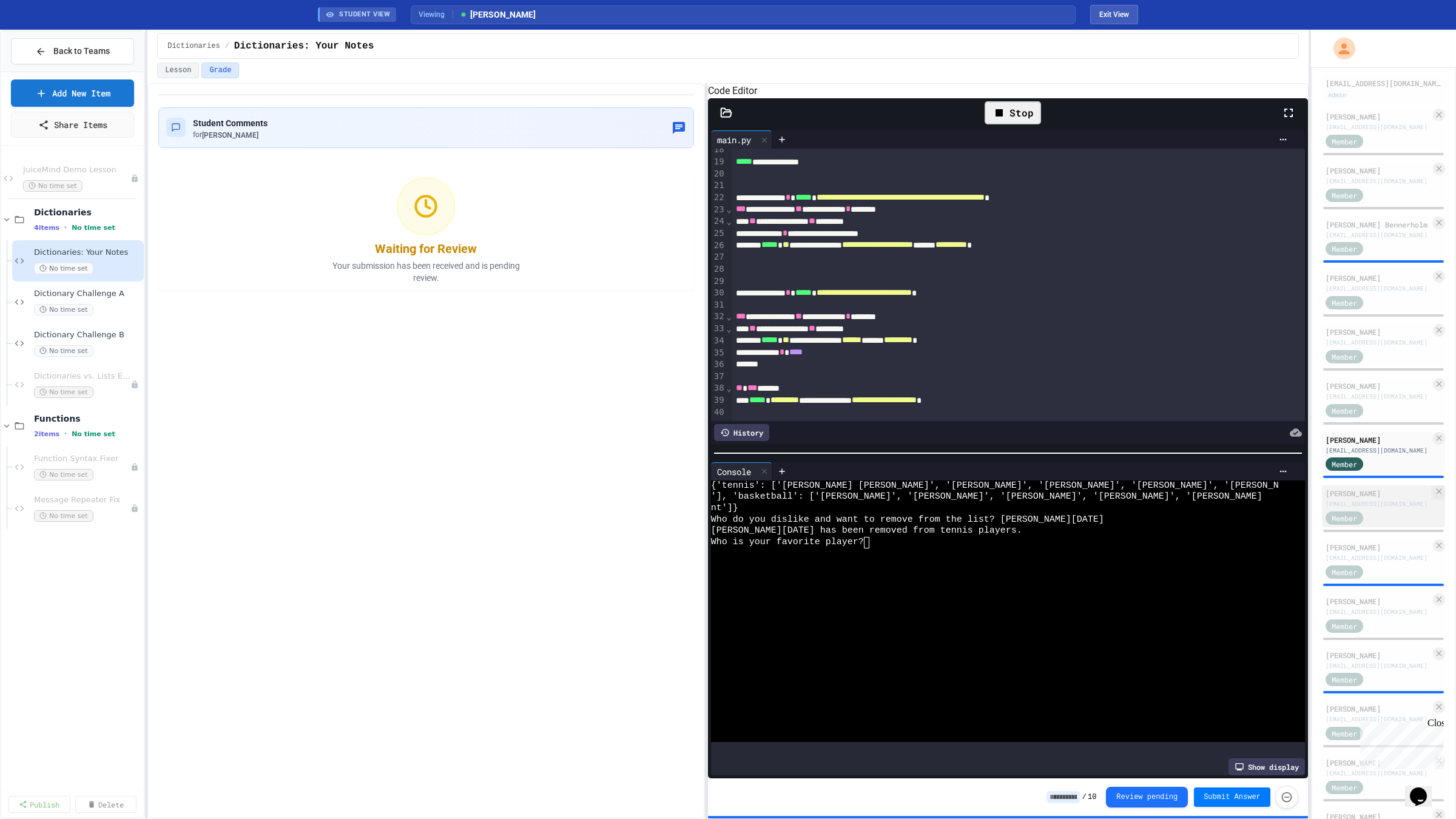
click at [1379, 508] on div "[EMAIL_ADDRESS][DOMAIN_NAME]" at bounding box center [1378, 504] width 105 height 9
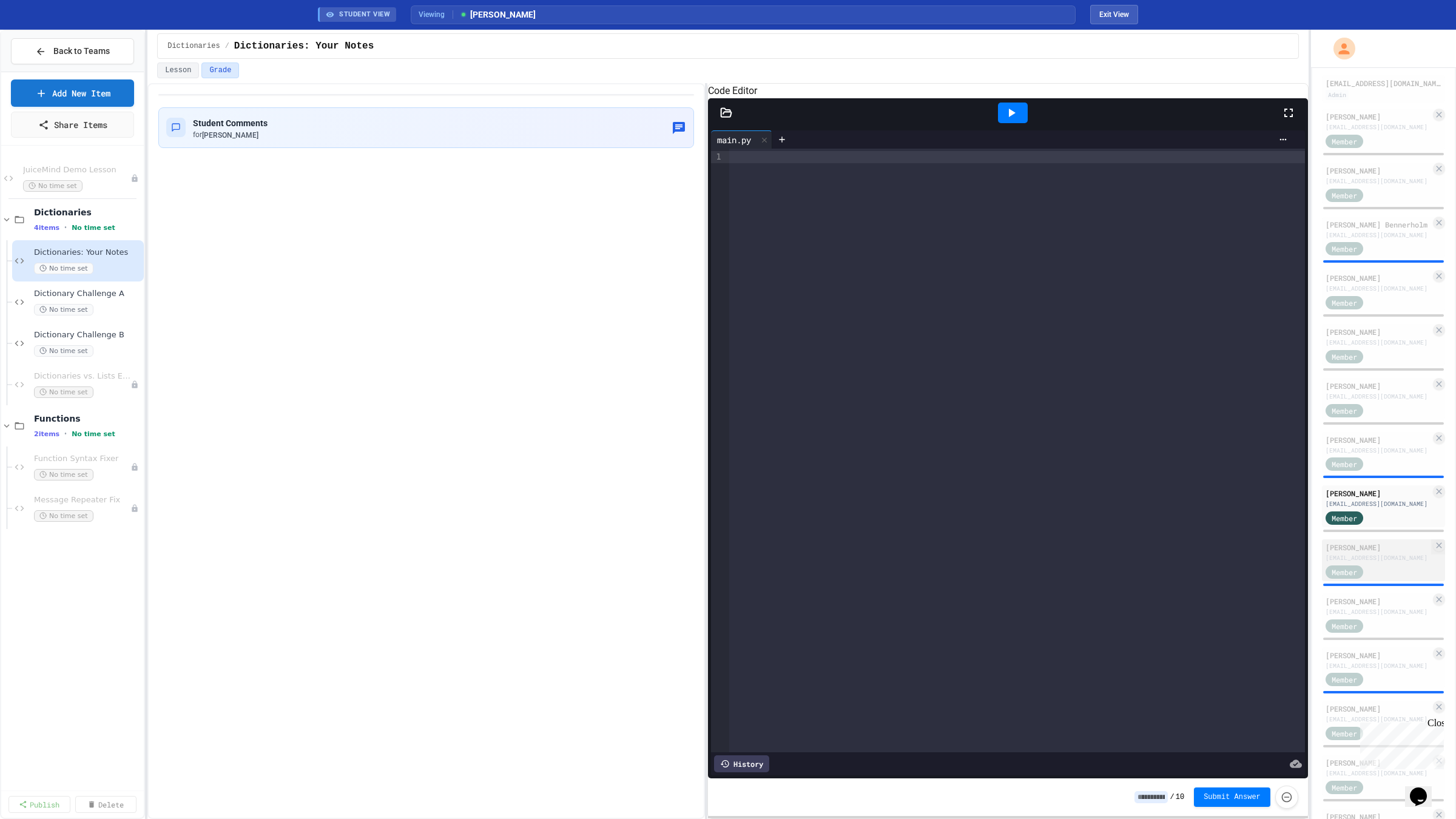
click at [1390, 562] on div "[EMAIL_ADDRESS][DOMAIN_NAME]" at bounding box center [1378, 558] width 105 height 9
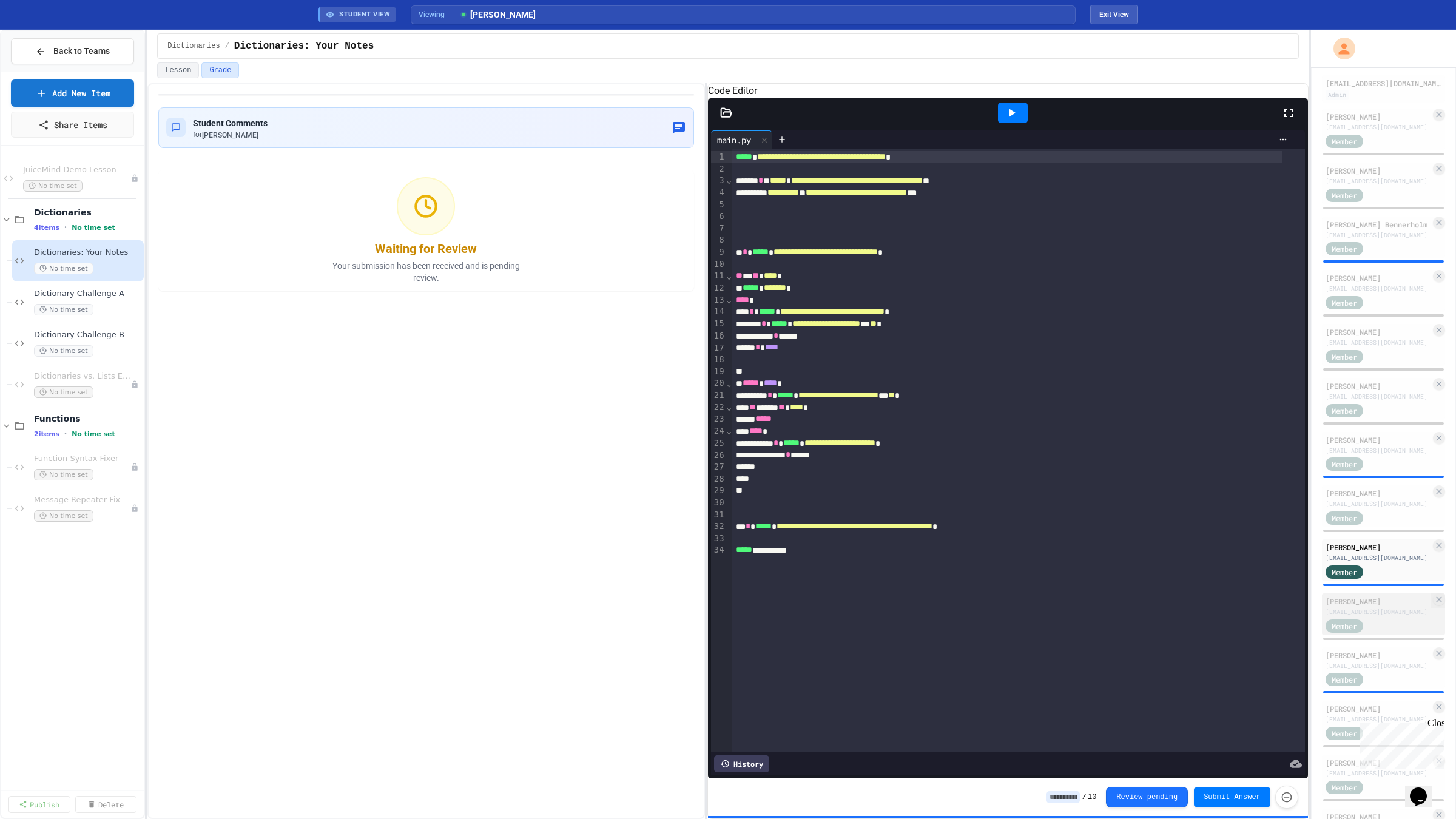
click at [1377, 616] on div "[EMAIL_ADDRESS][DOMAIN_NAME]" at bounding box center [1378, 611] width 105 height 9
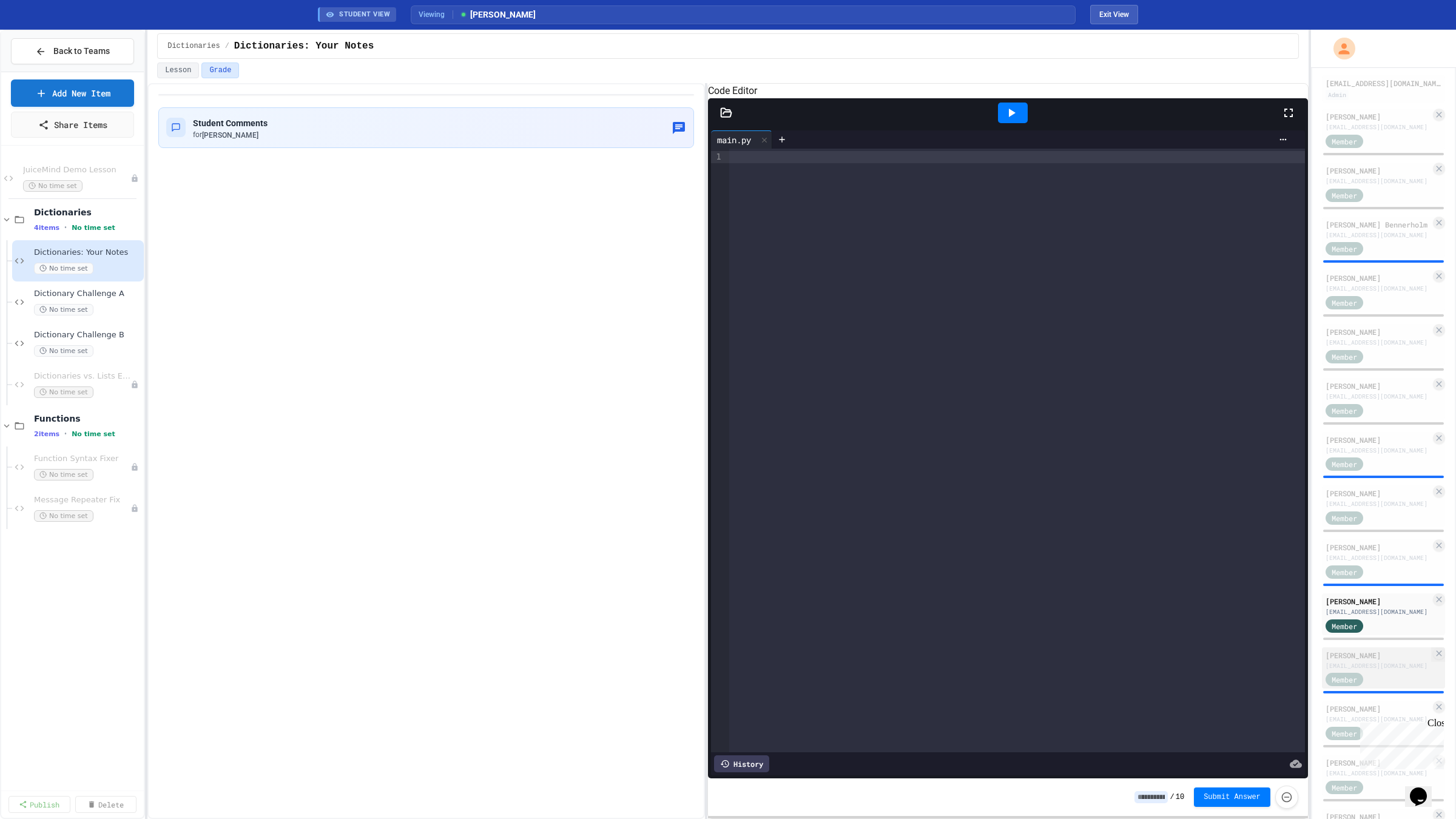
click at [1379, 670] on div "[EMAIL_ADDRESS][DOMAIN_NAME]" at bounding box center [1378, 666] width 105 height 9
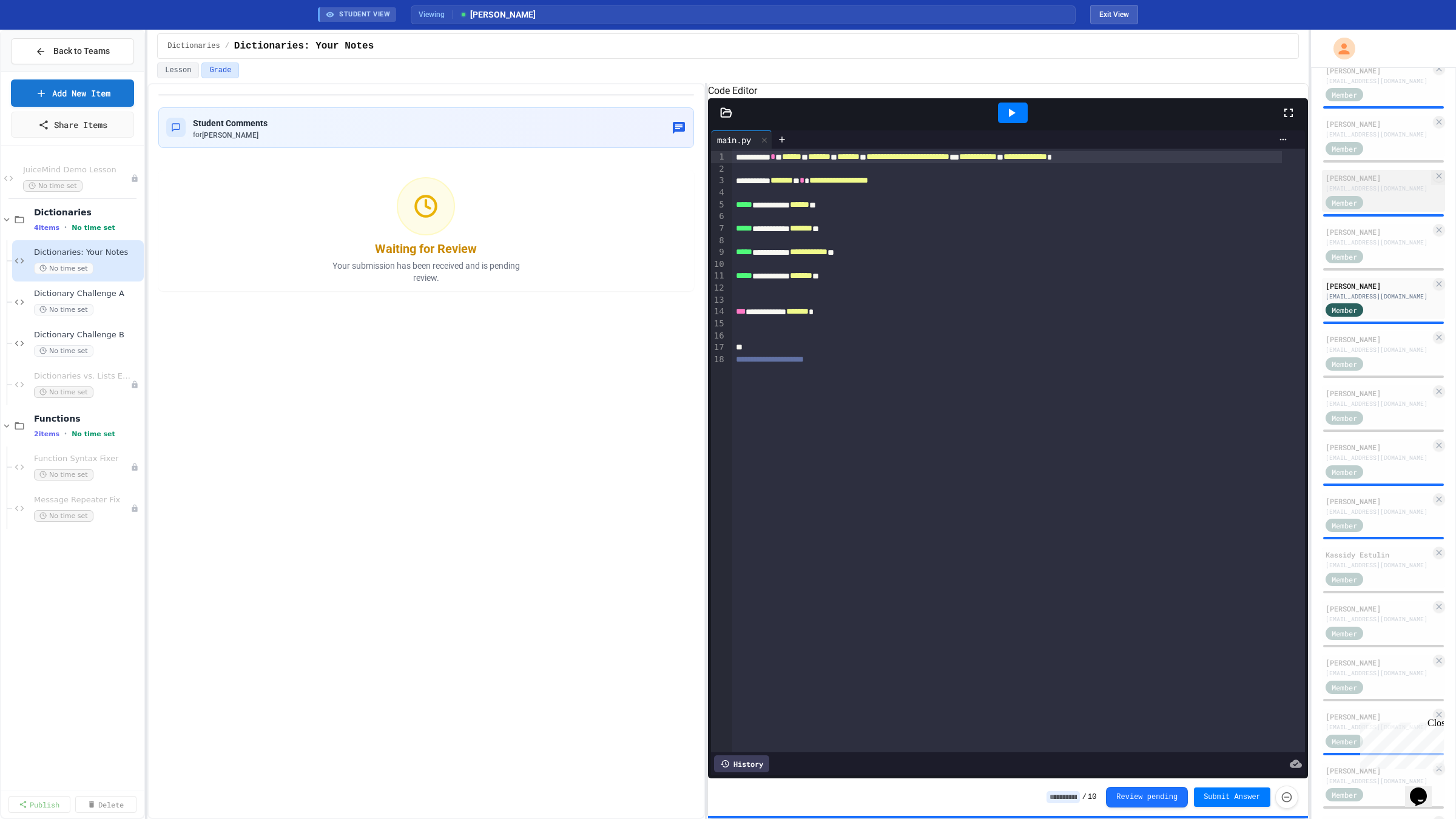
scroll to position [471, 0]
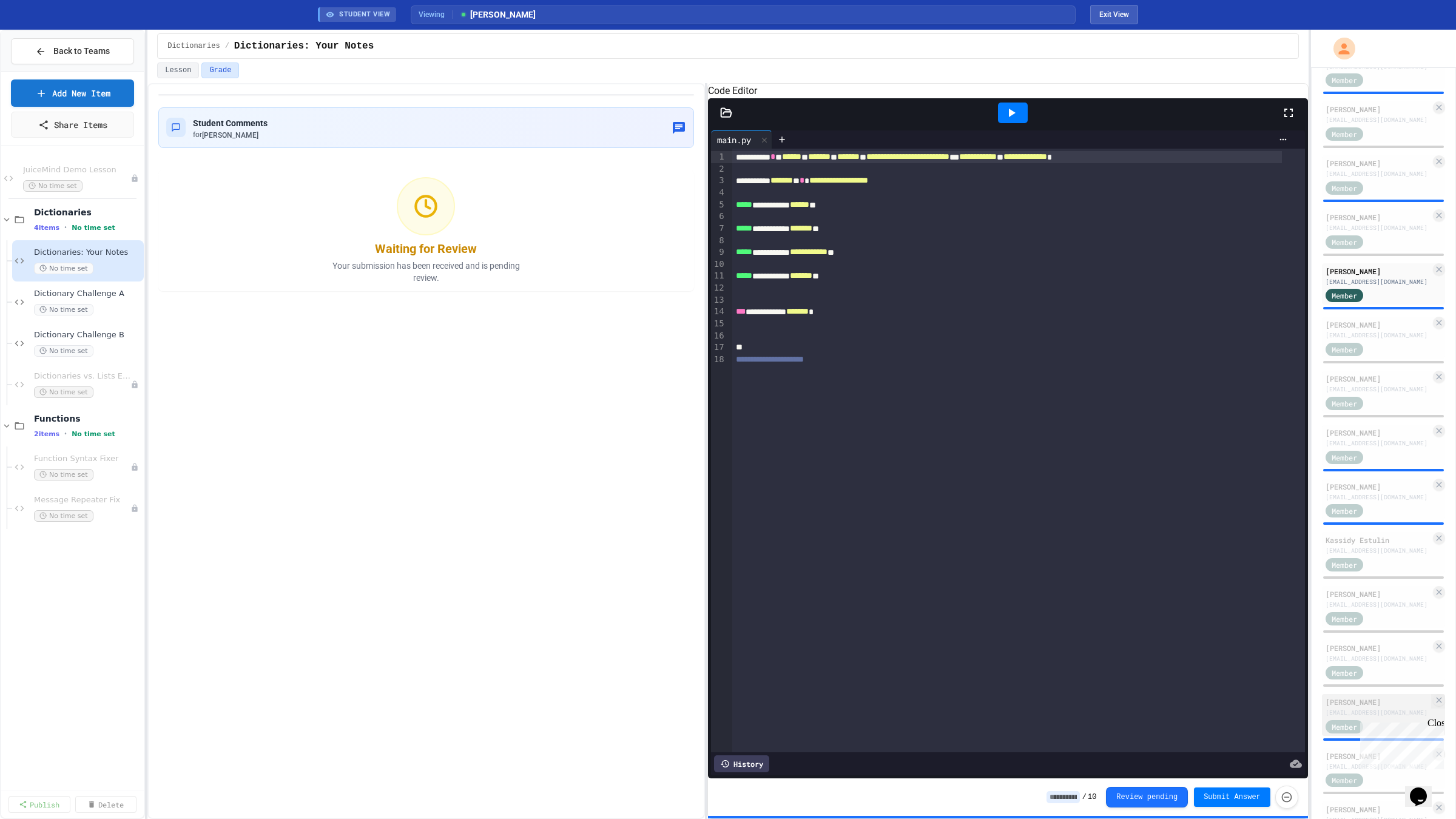
click at [1343, 707] on div "[PERSON_NAME]" at bounding box center [1378, 701] width 105 height 11
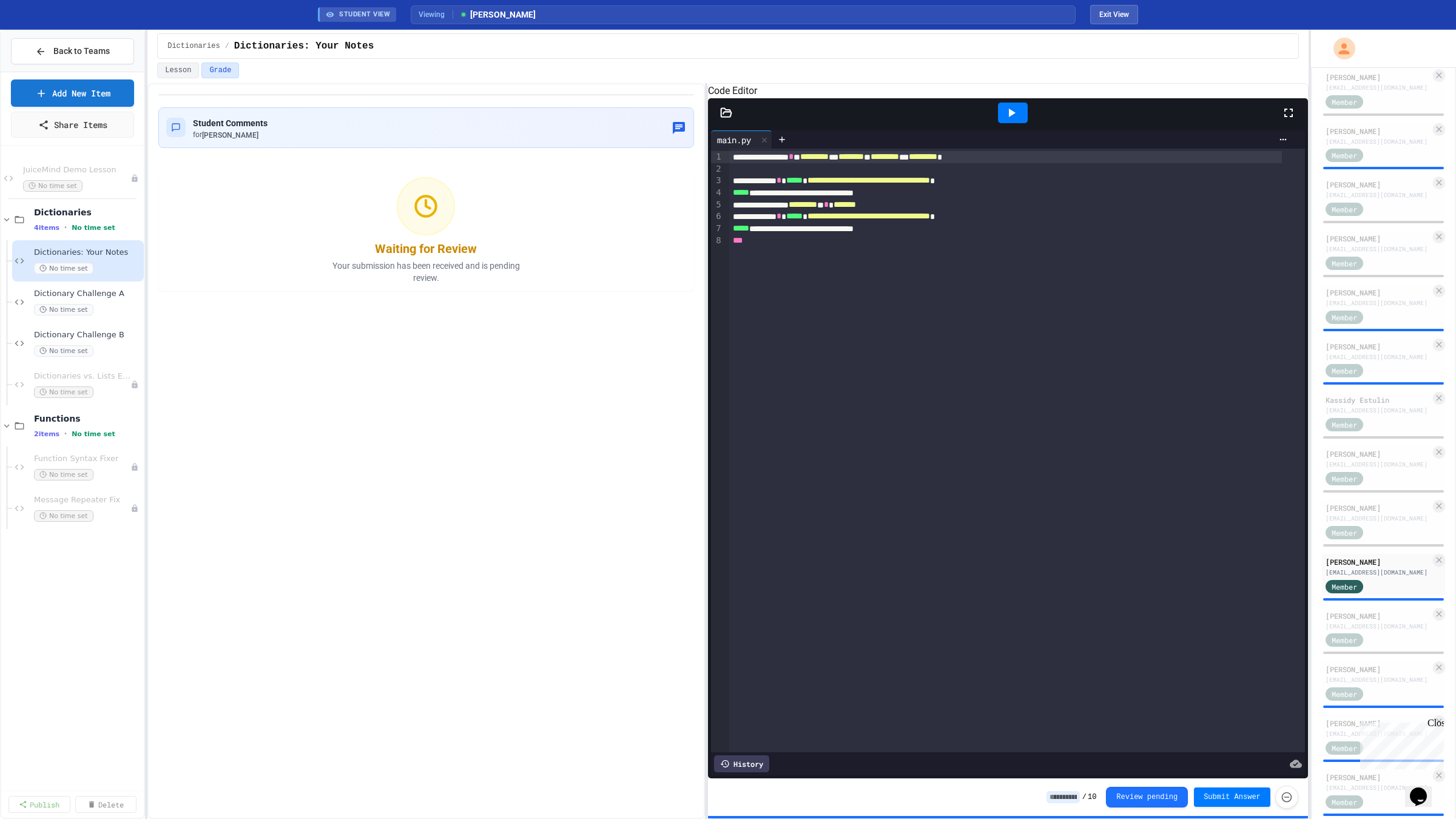
scroll to position [938, 0]
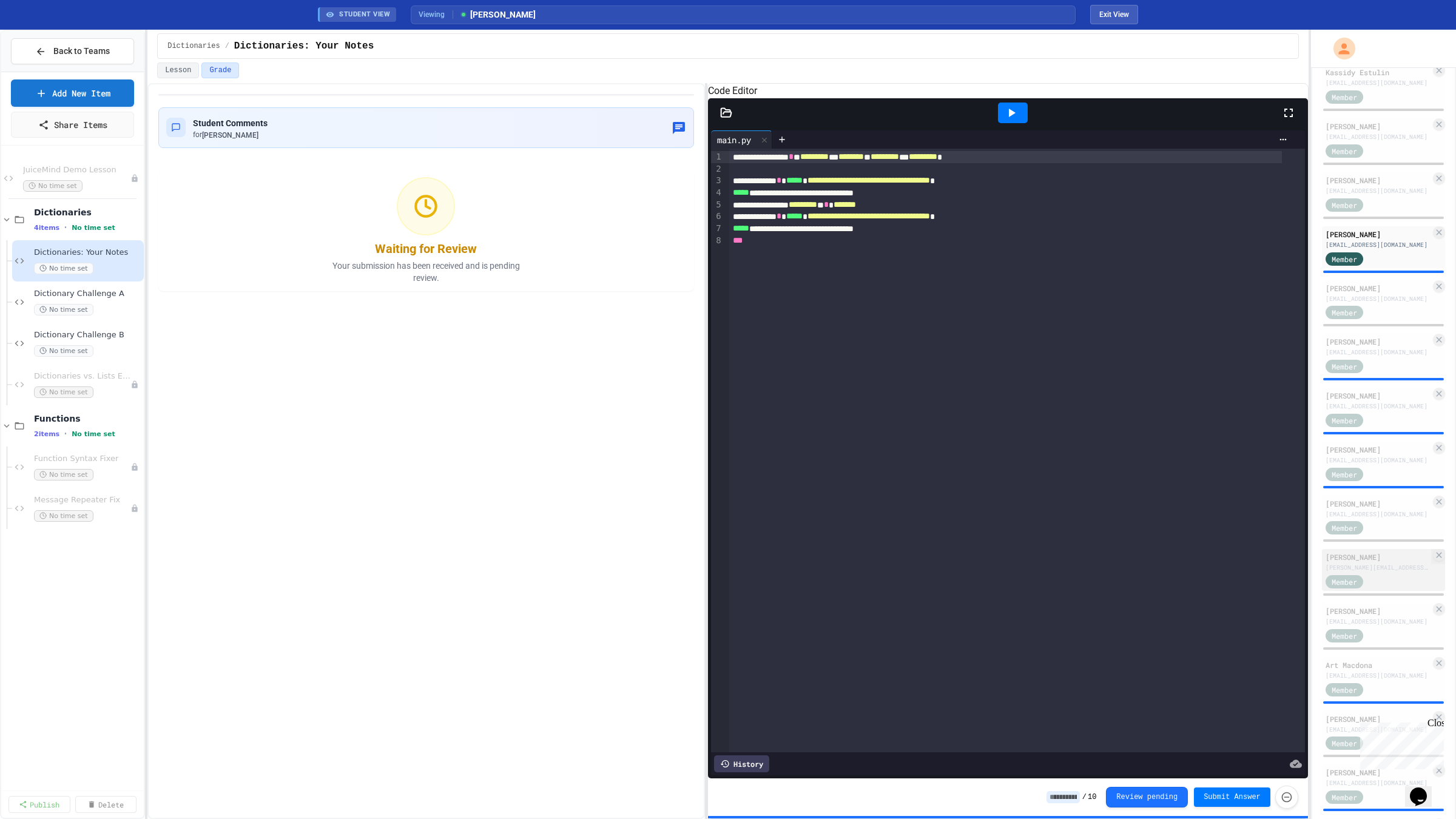
click at [1360, 562] on div "[PERSON_NAME]" at bounding box center [1378, 557] width 105 height 11
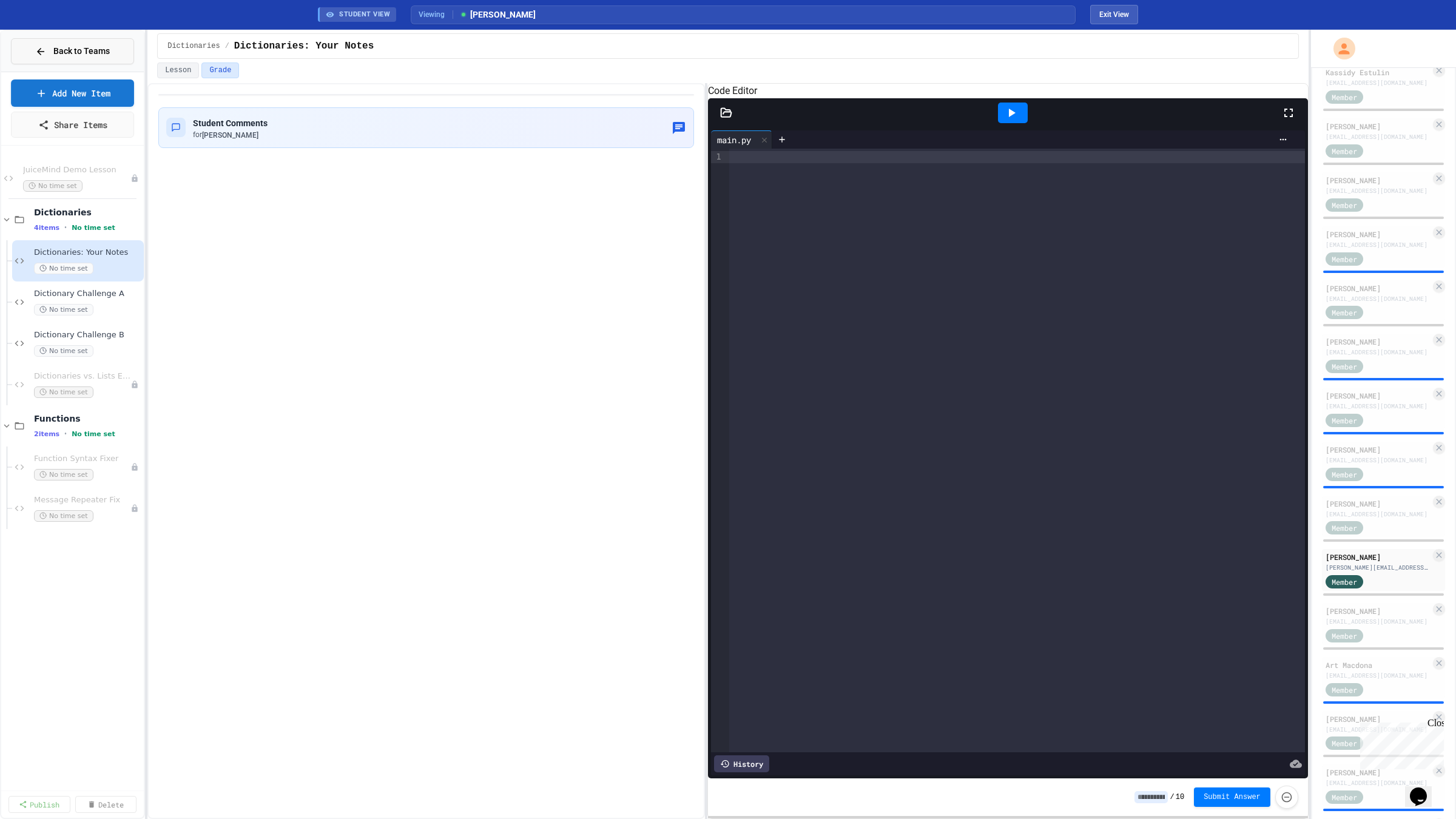
click at [56, 57] on button "Back to Teams" at bounding box center [72, 51] width 123 height 26
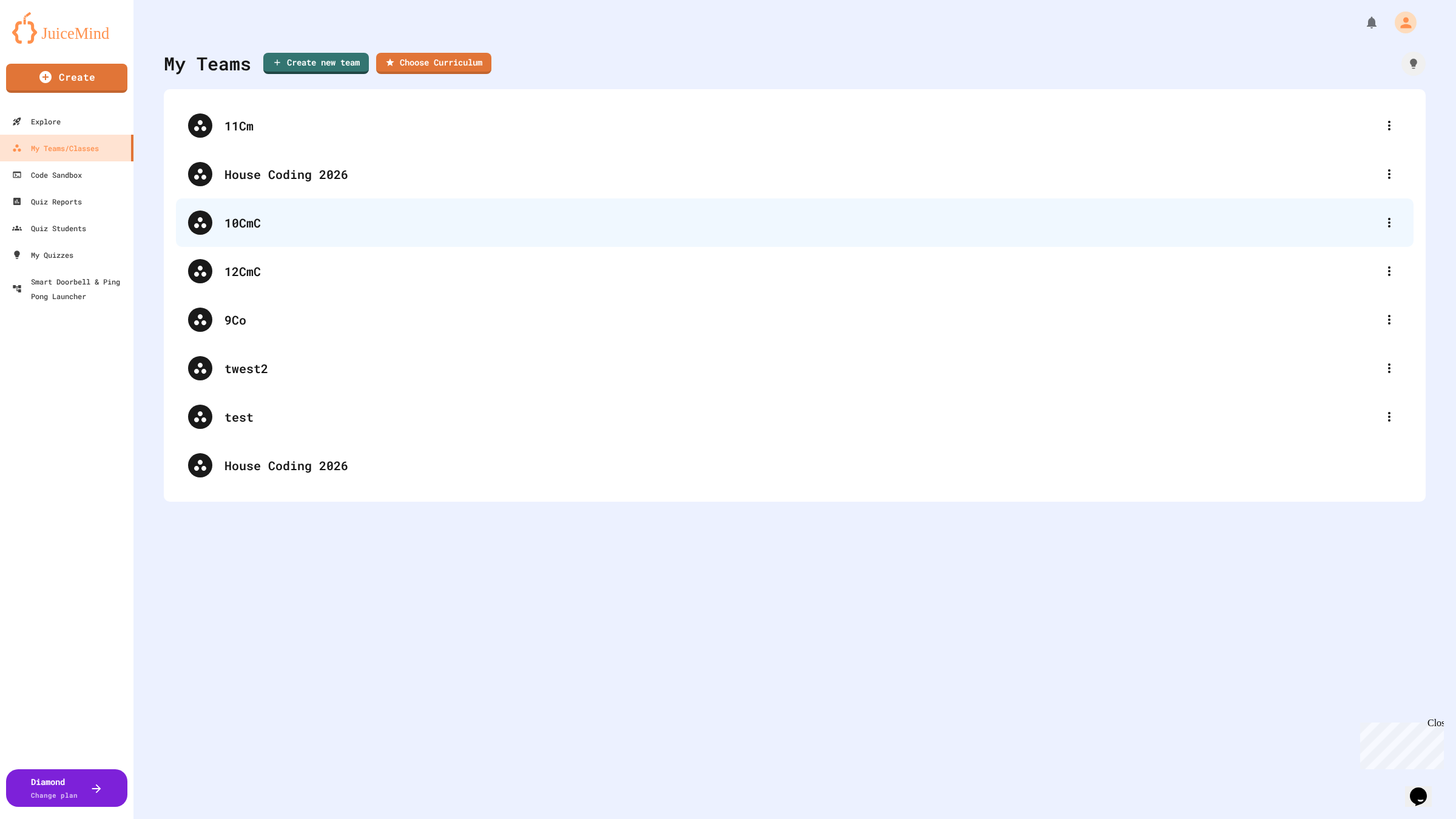
click at [308, 219] on div "10CmC" at bounding box center [800, 222] width 1152 height 18
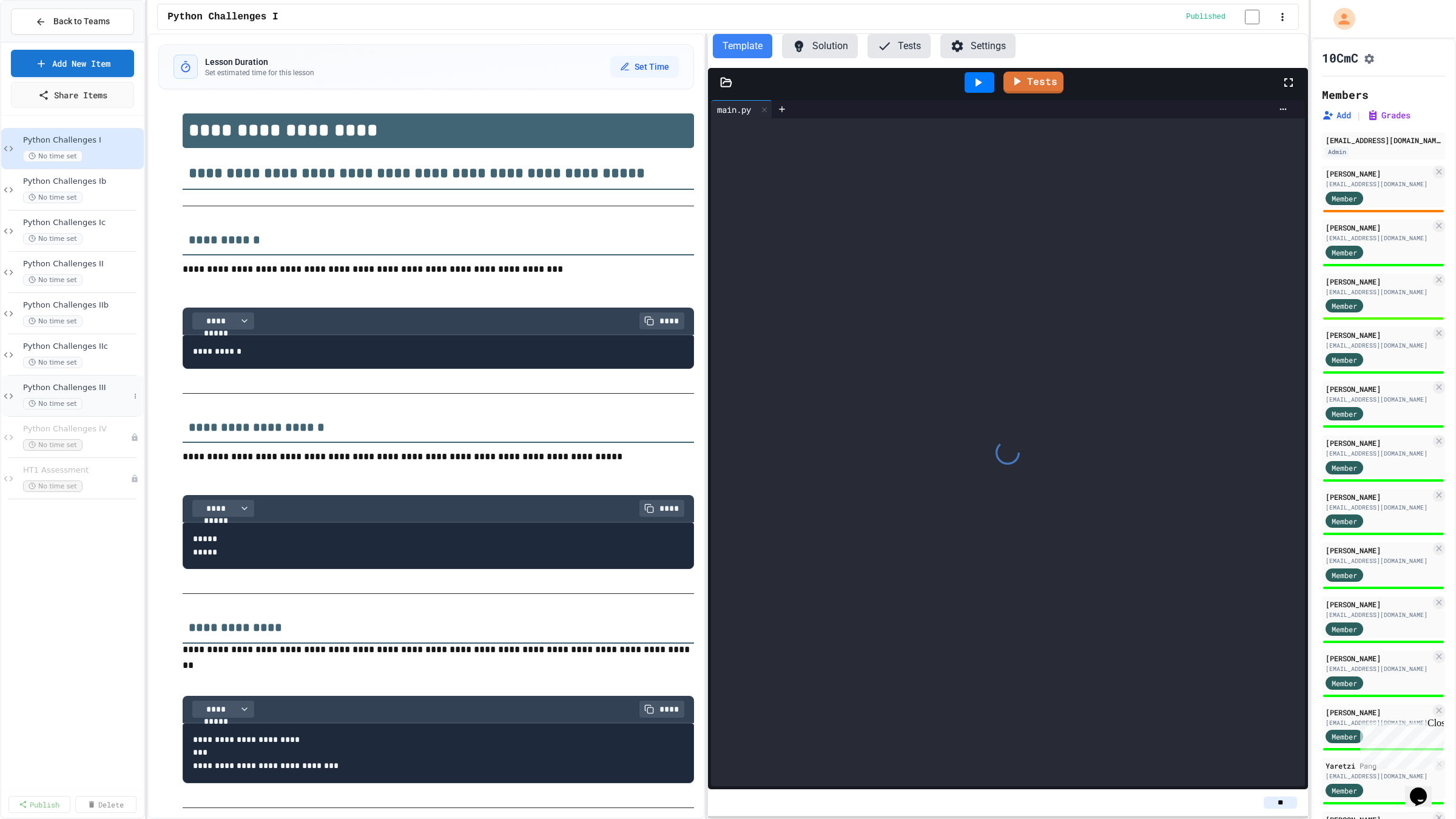
click at [85, 394] on div "Python Challenges III No time set" at bounding box center [76, 396] width 106 height 27
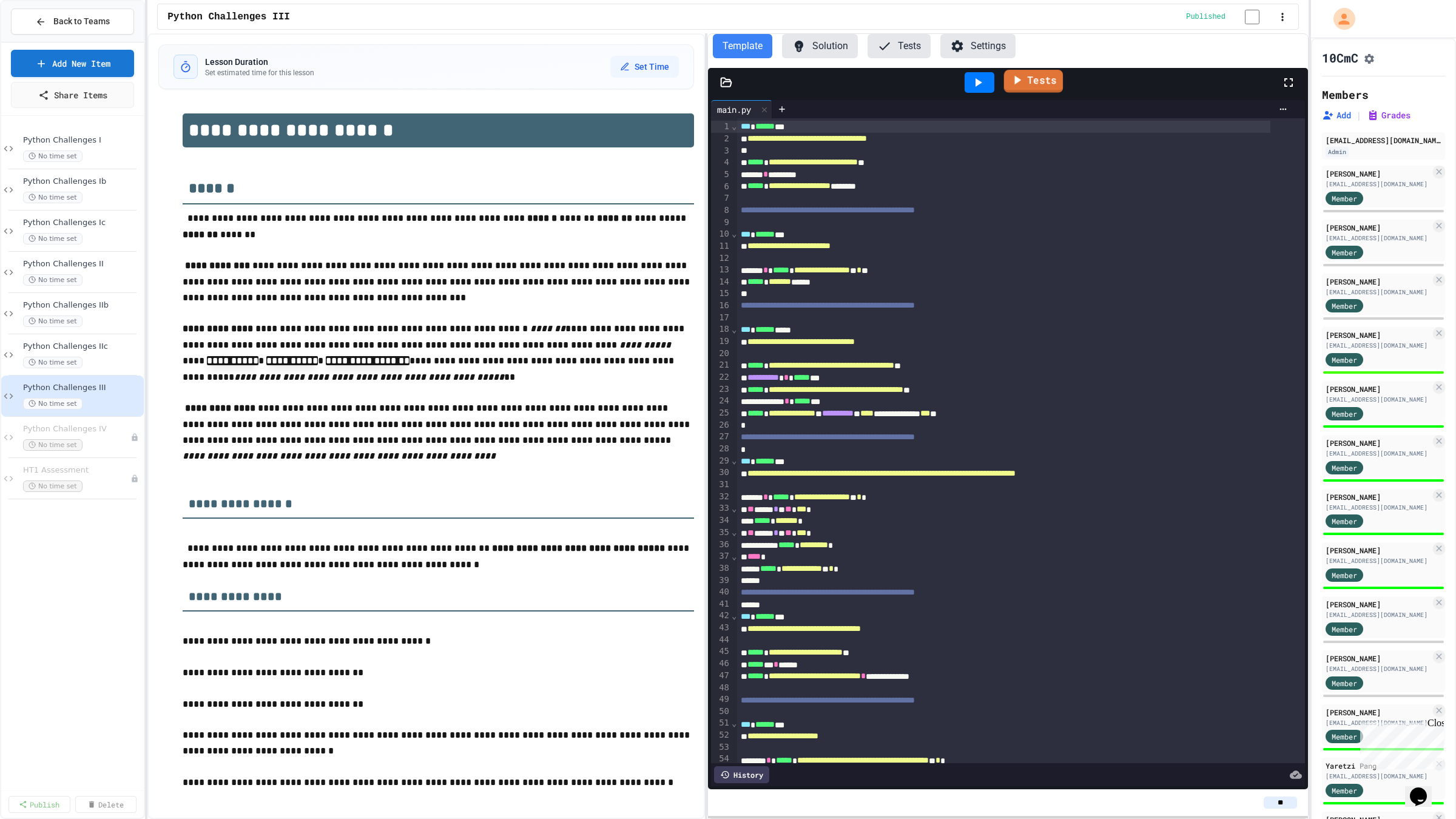
click at [1042, 89] on link "Tests" at bounding box center [1033, 82] width 59 height 23
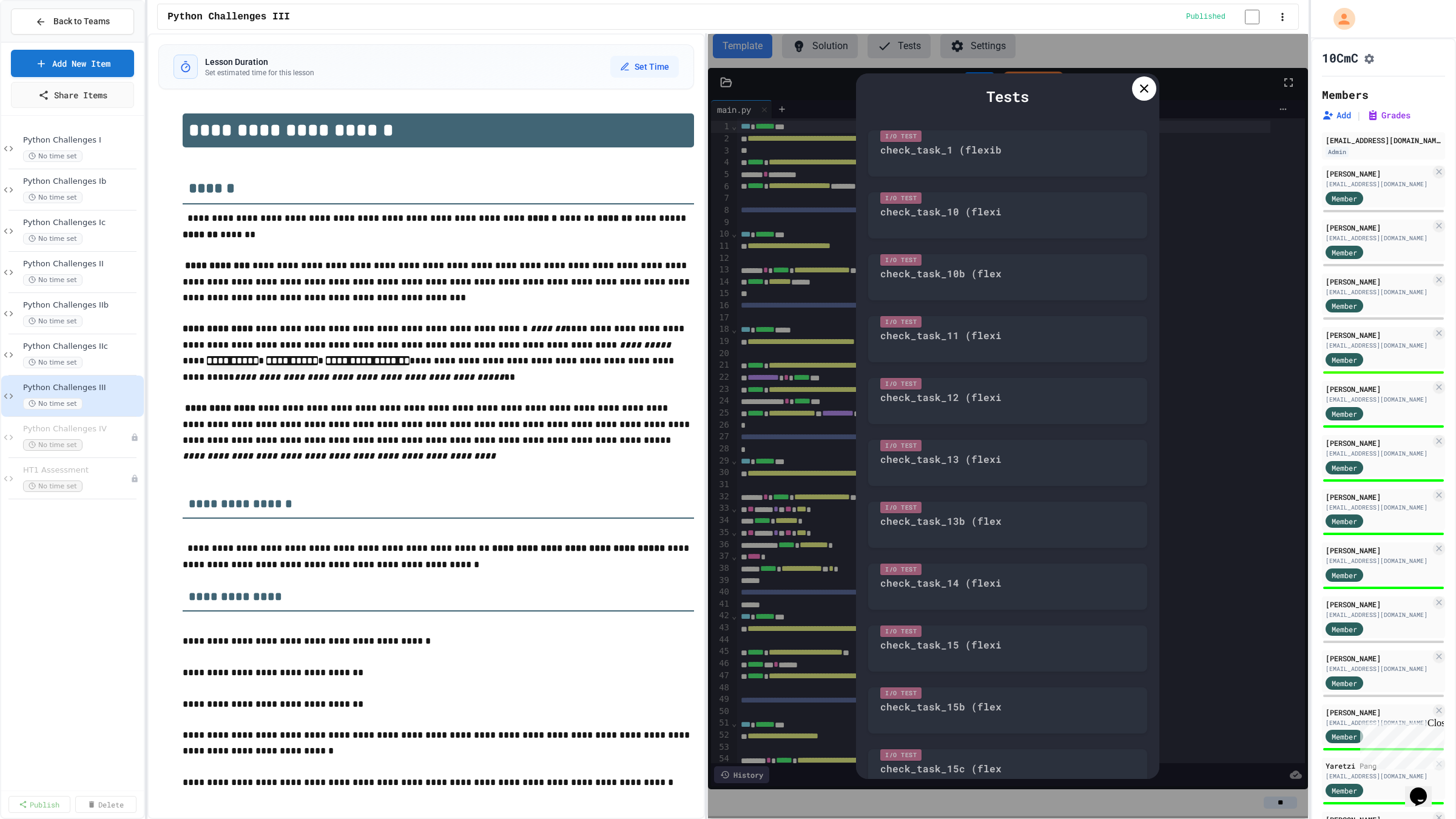
click at [1146, 89] on icon at bounding box center [1144, 89] width 15 height 15
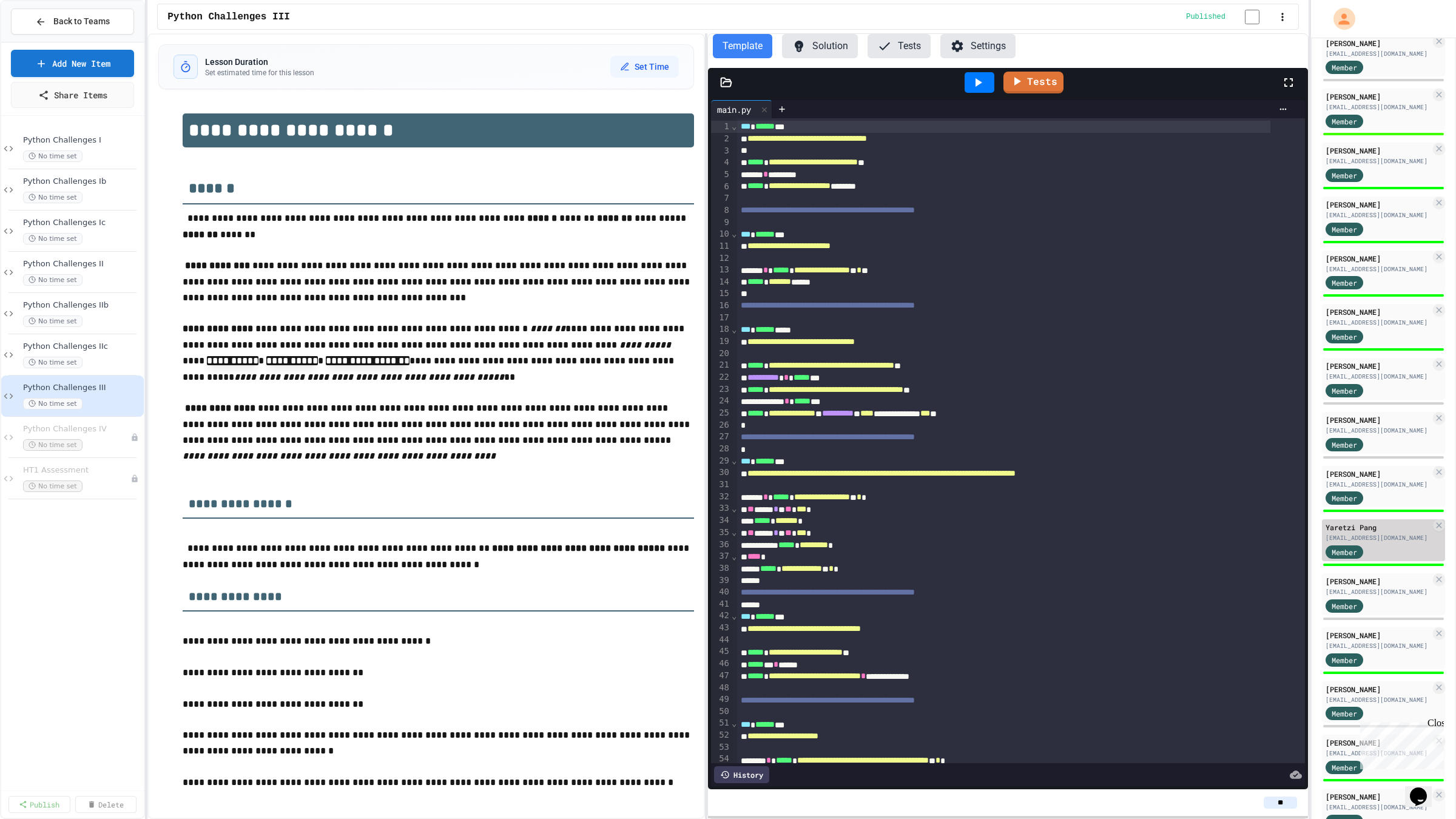
scroll to position [345, 0]
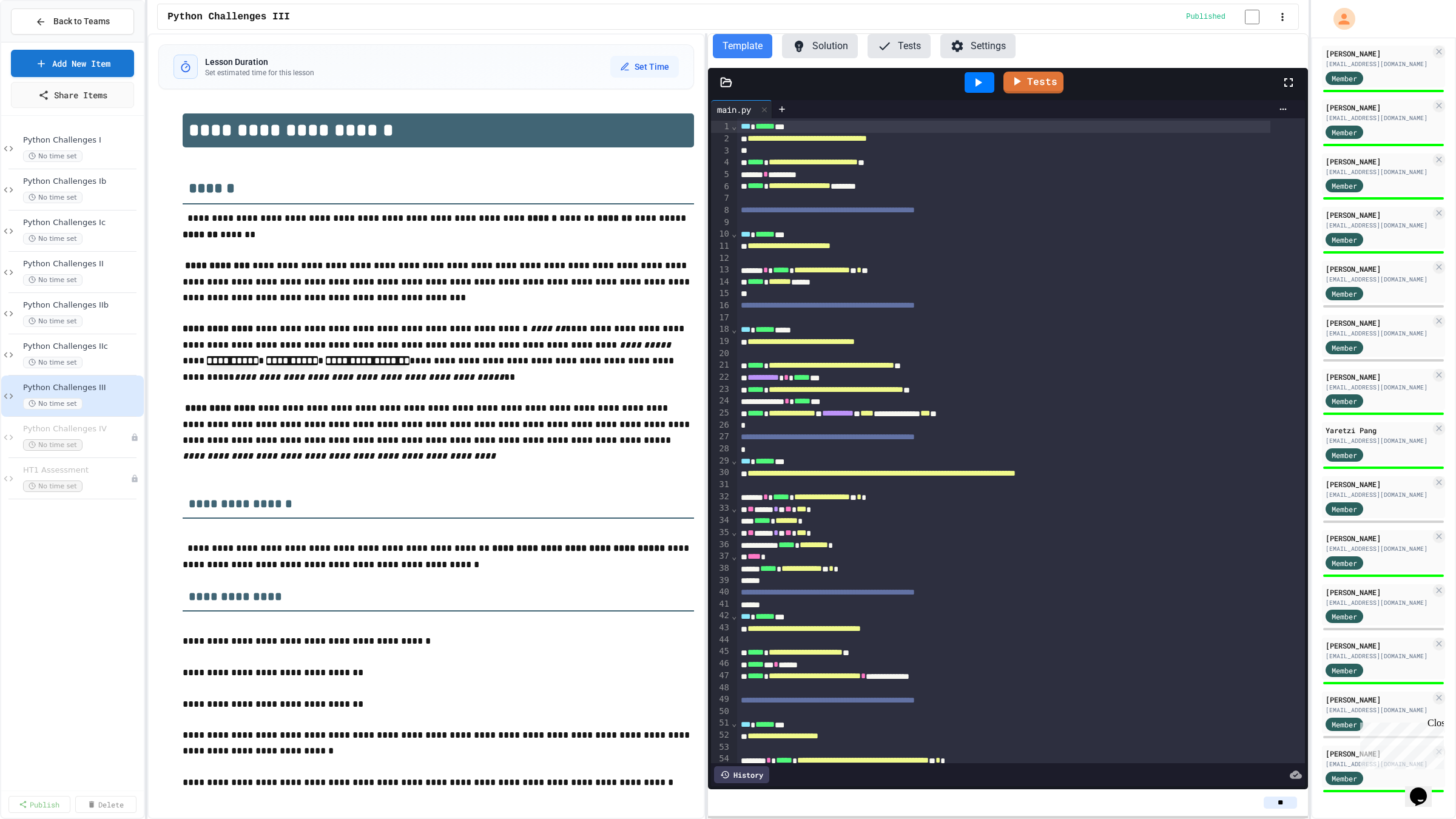
click at [1437, 725] on div "Close" at bounding box center [1435, 725] width 15 height 15
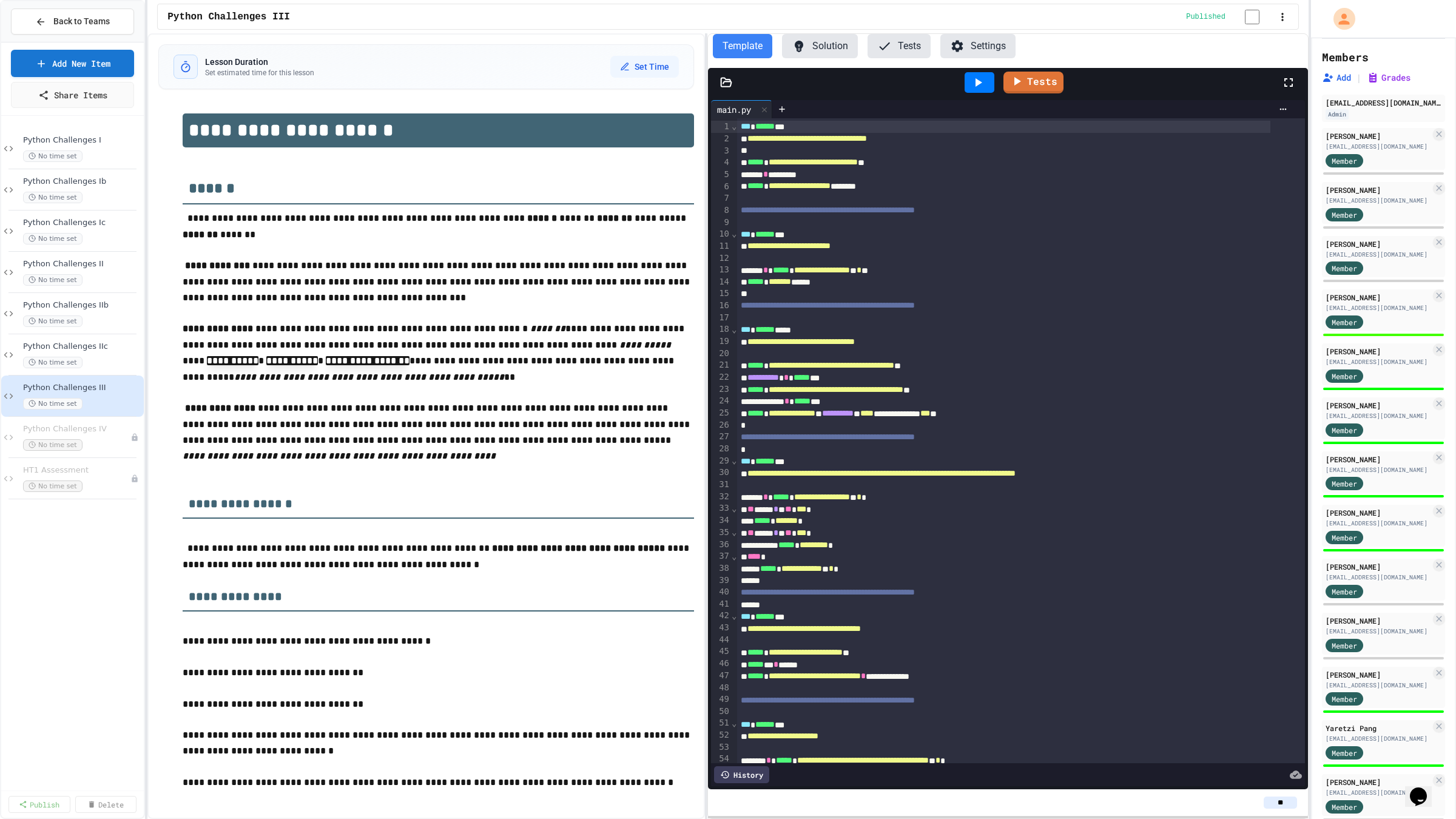
scroll to position [0, 0]
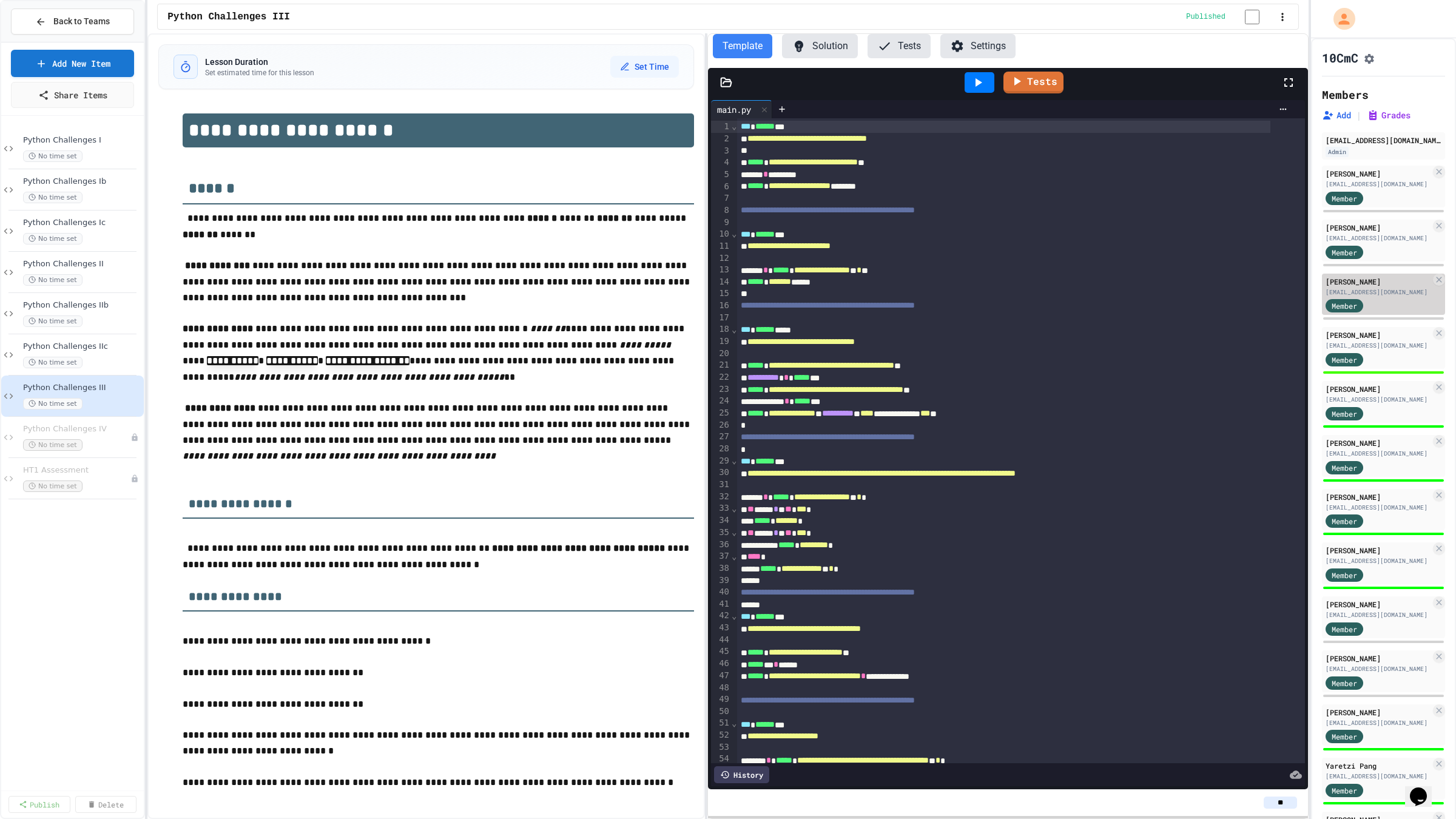
click at [1364, 287] on div "[PERSON_NAME]" at bounding box center [1378, 281] width 105 height 11
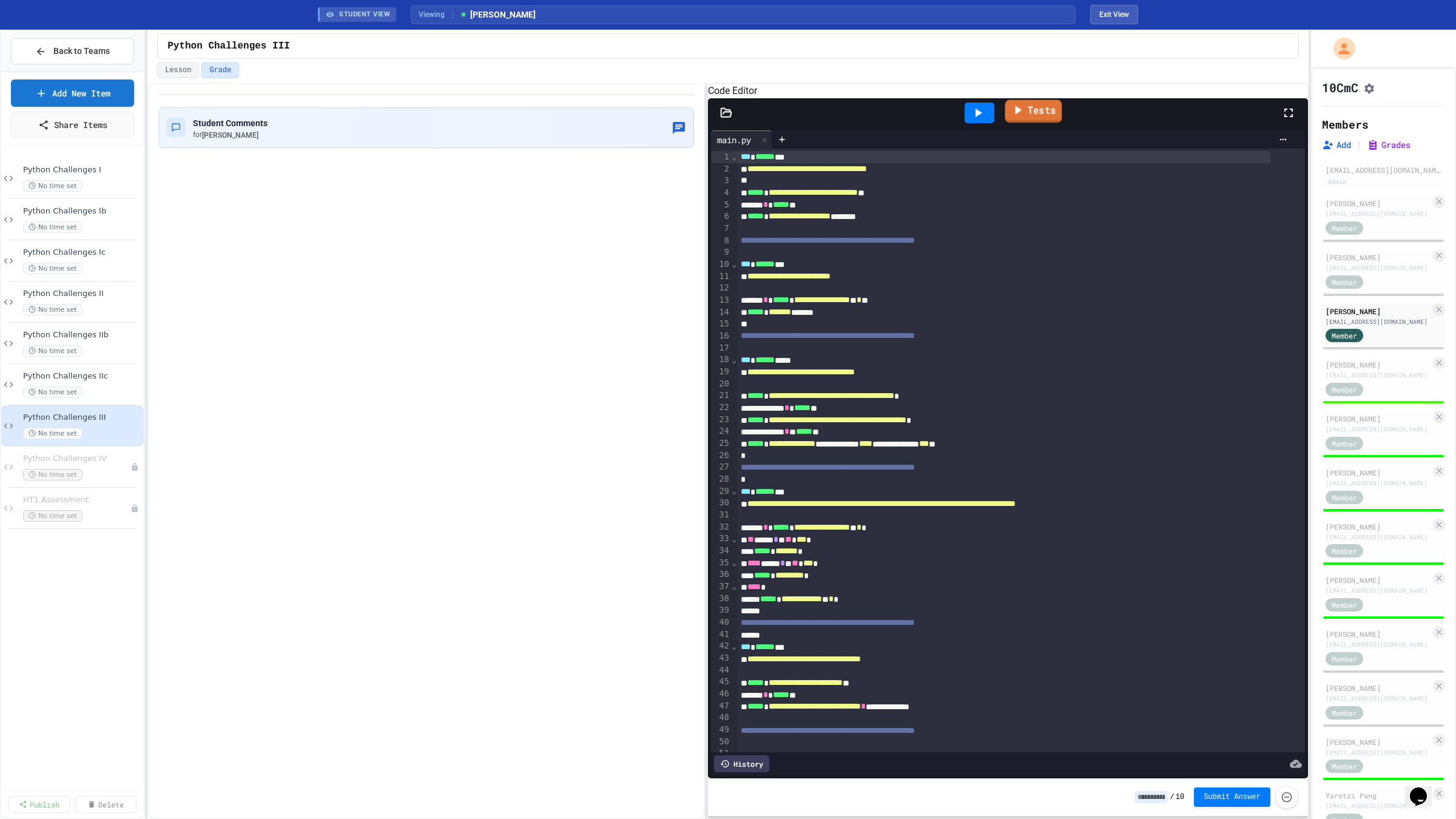
click at [1034, 123] on link "Tests" at bounding box center [1034, 111] width 57 height 23
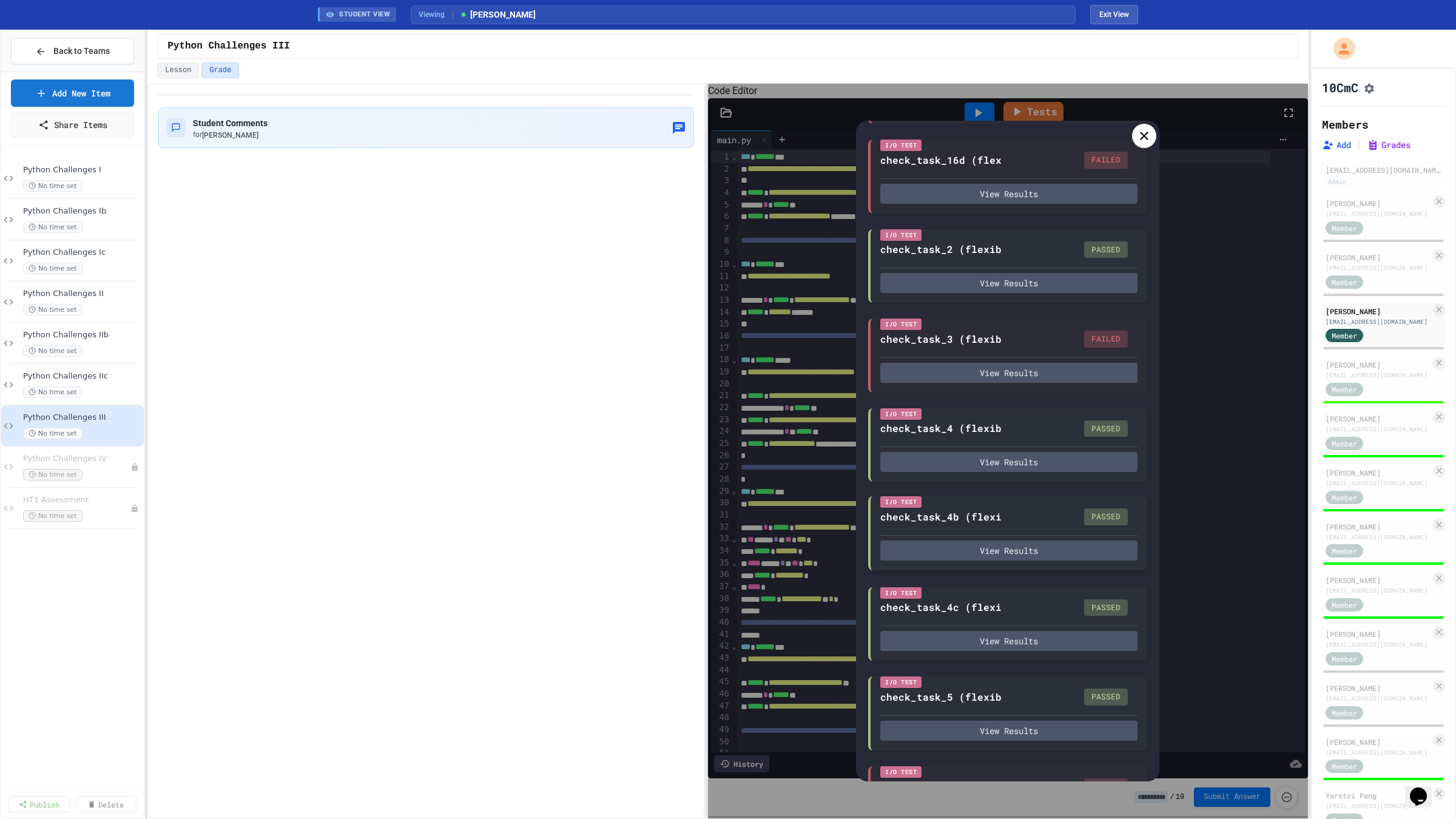
scroll to position [1533, 0]
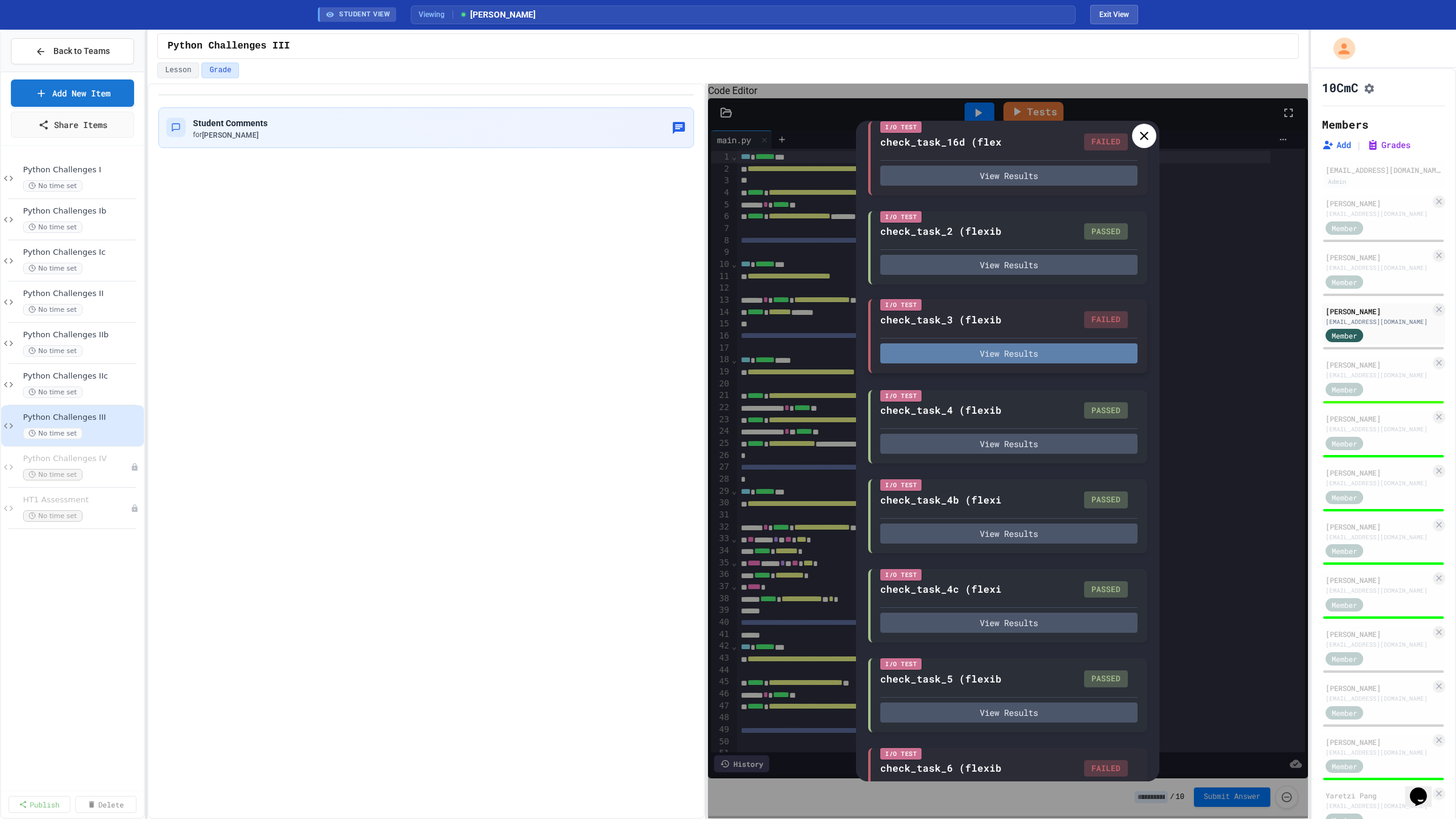
click at [1004, 363] on button "View Results" at bounding box center [1009, 353] width 257 height 20
click at [1152, 143] on div at bounding box center [1144, 136] width 24 height 24
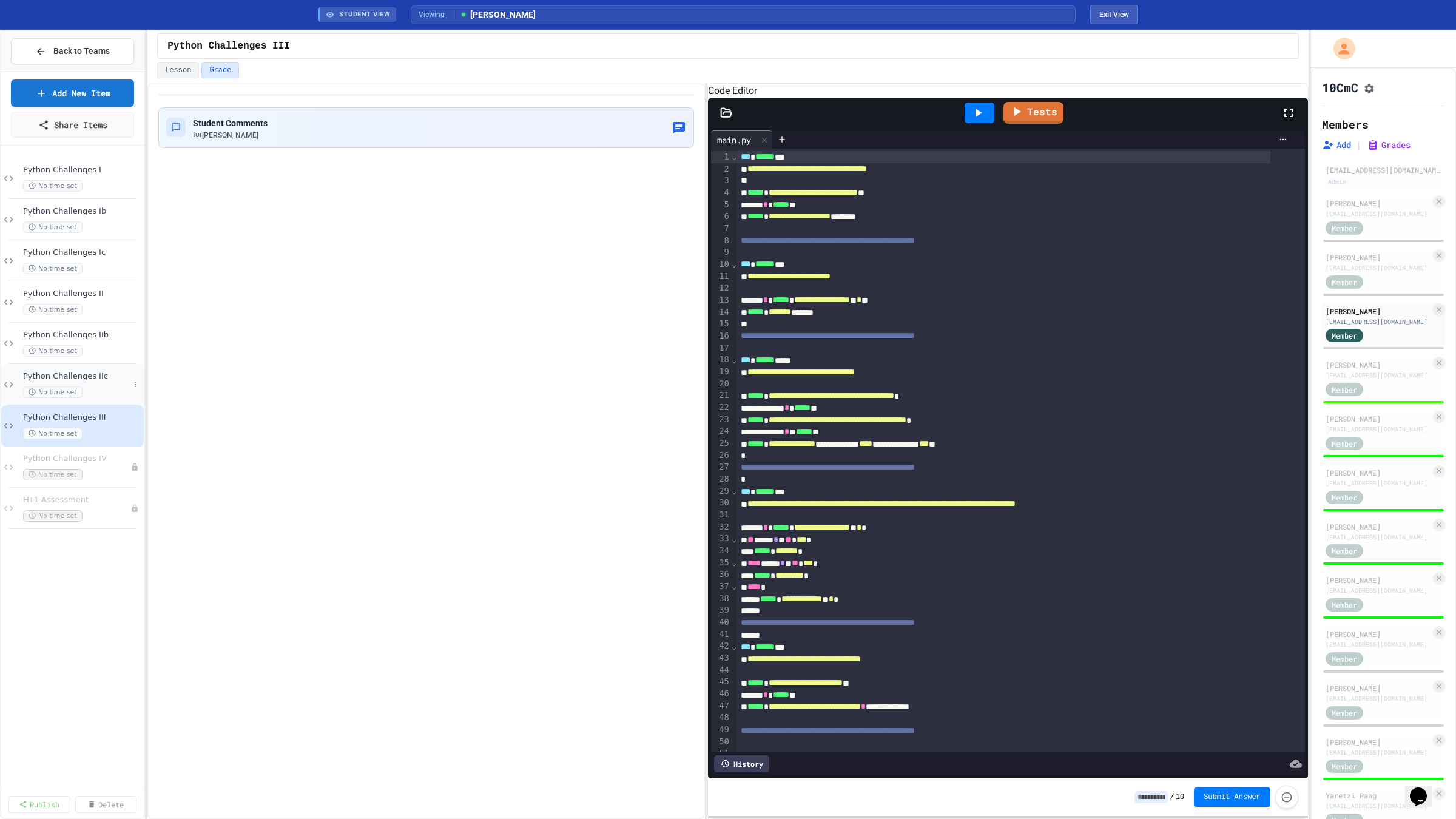
click at [82, 378] on span "Python Challenges IIc" at bounding box center [76, 376] width 106 height 10
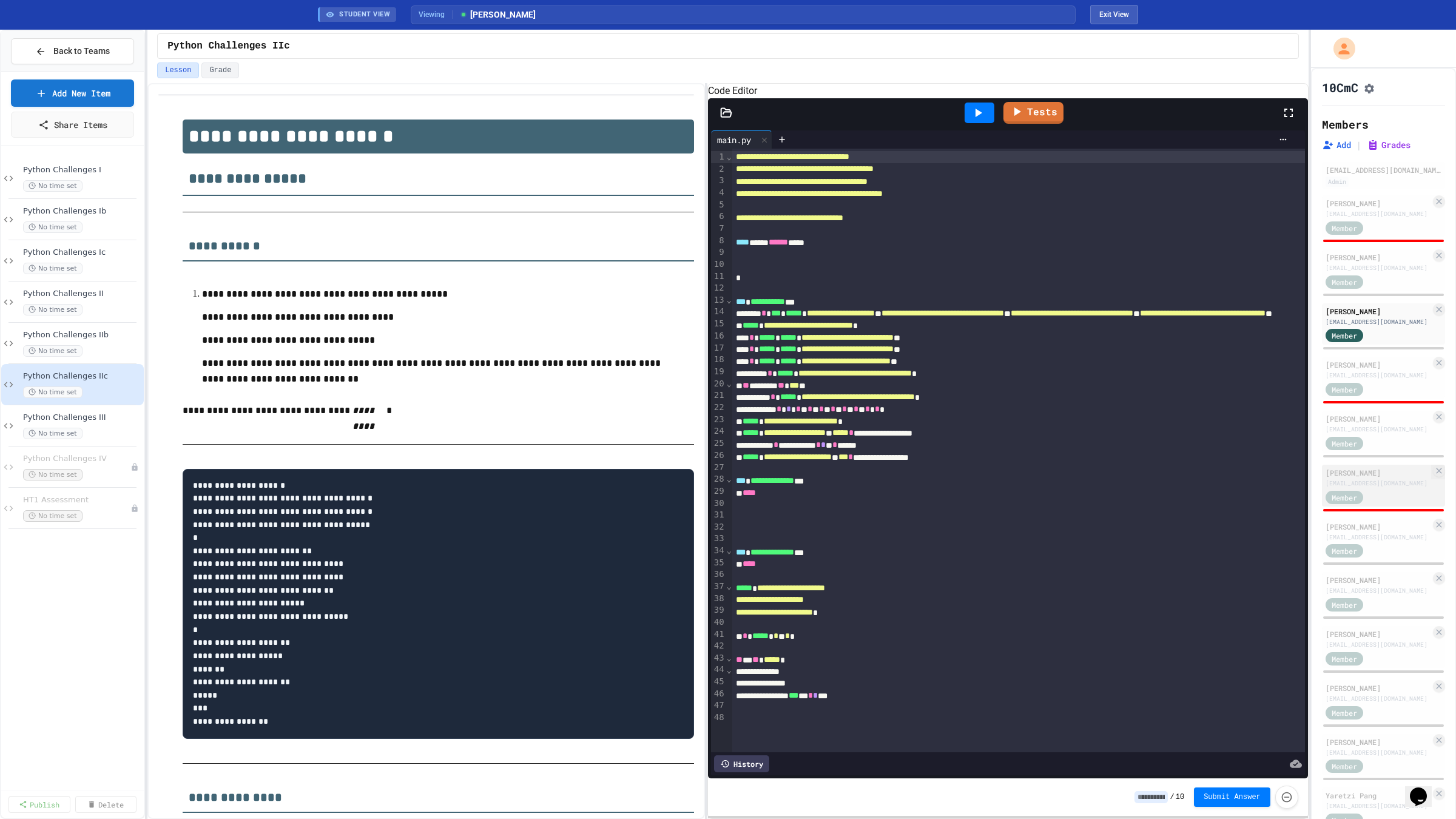
click at [1368, 504] on div "Member" at bounding box center [1355, 497] width 61 height 15
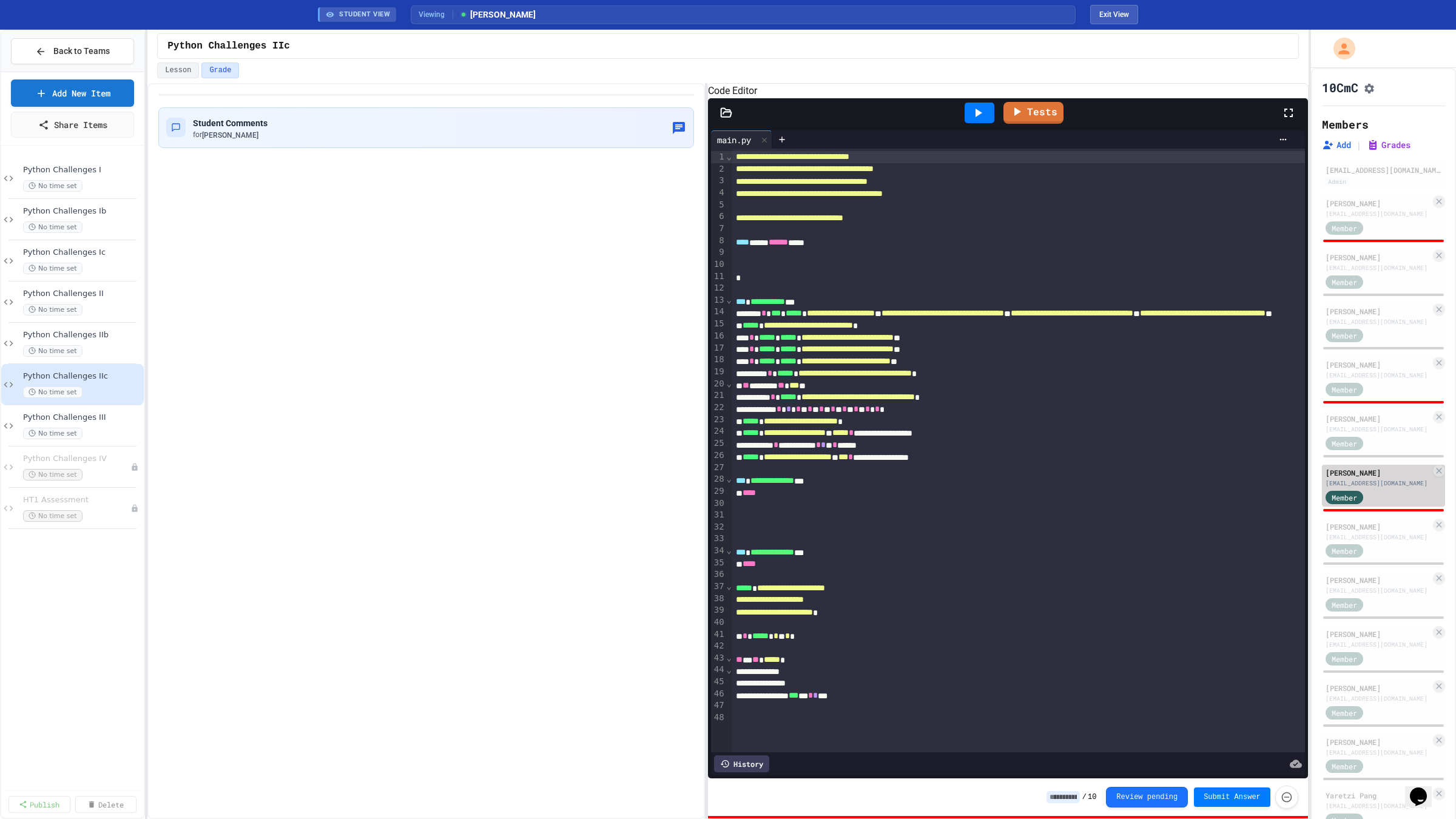
type input "*"
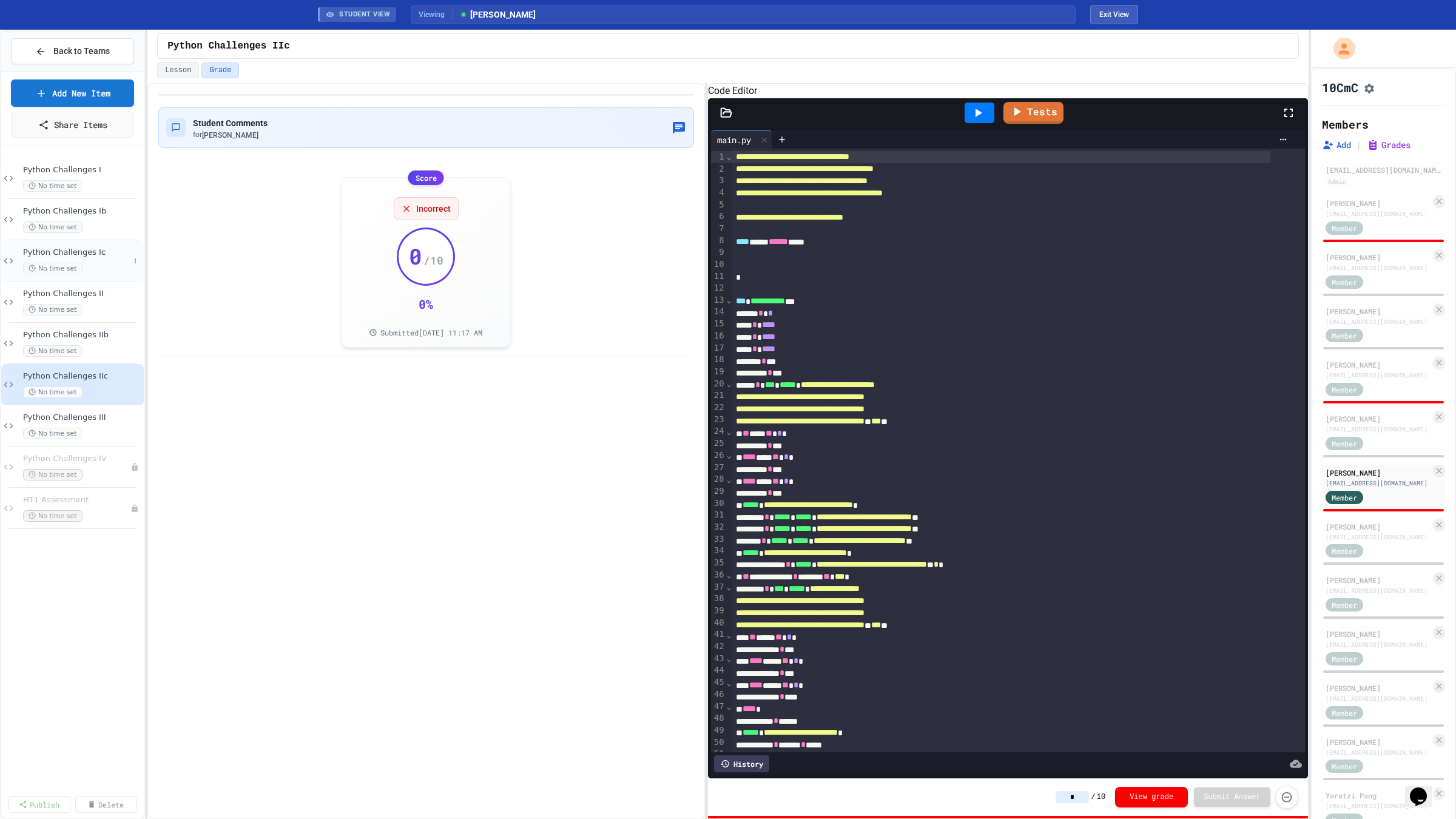
click at [73, 261] on div "Python Challenges Ic No time set" at bounding box center [76, 261] width 106 height 27
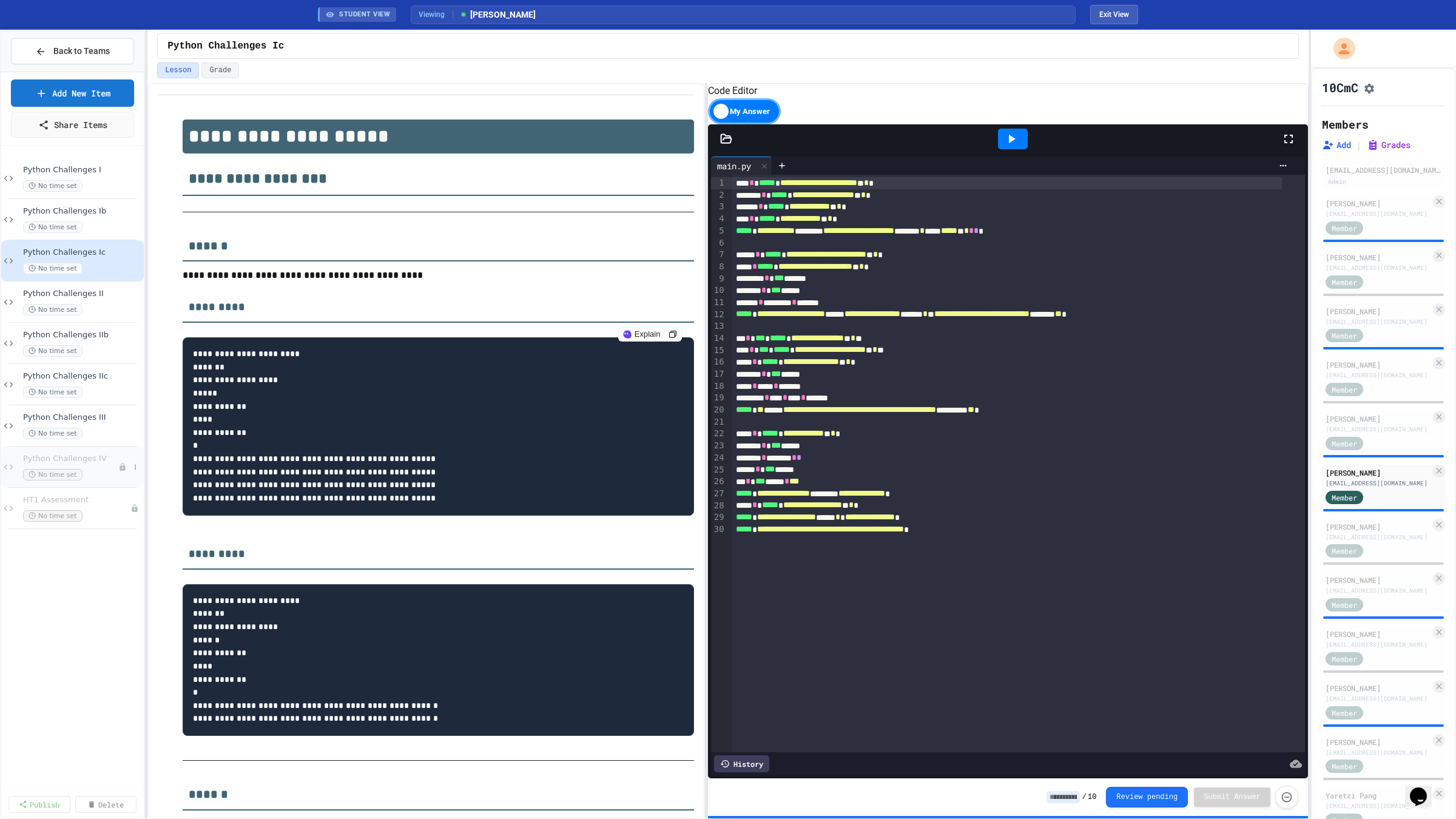
click at [99, 458] on span "Python Challenges IV" at bounding box center [71, 459] width 96 height 10
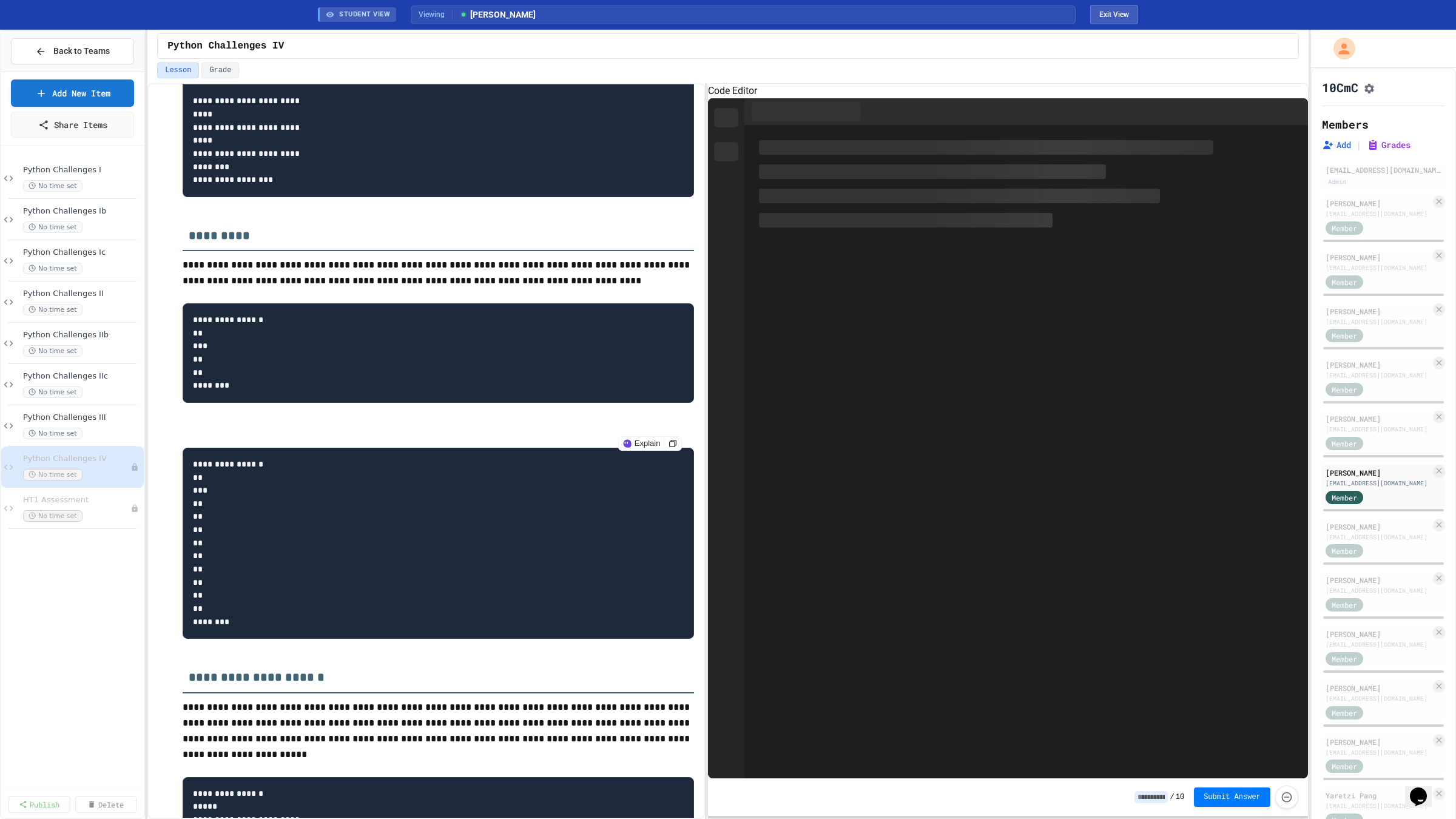
scroll to position [2132, 0]
